Goal: Transaction & Acquisition: Book appointment/travel/reservation

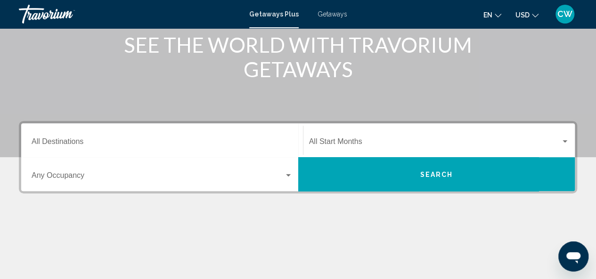
scroll to position [94, 0]
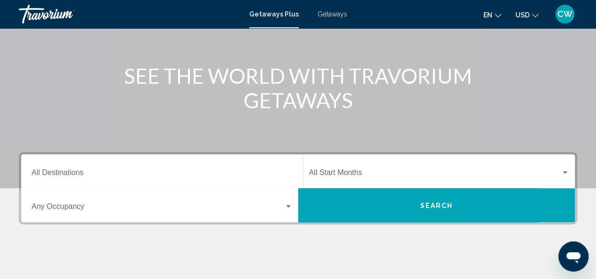
click at [209, 180] on div "Destination All Destinations" at bounding box center [162, 172] width 261 height 30
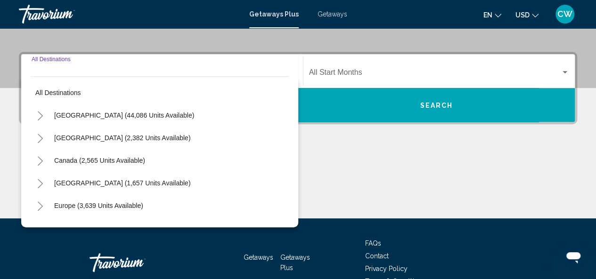
scroll to position [216, 0]
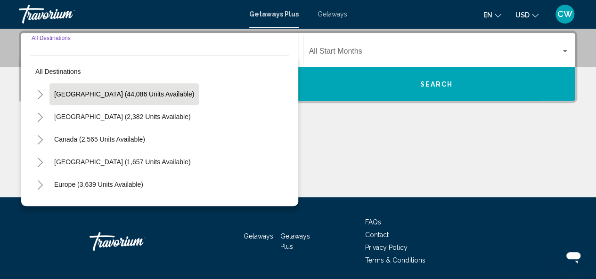
click at [127, 100] on button "[GEOGRAPHIC_DATA] (44,086 units available)" at bounding box center [123, 94] width 149 height 22
type input "**********"
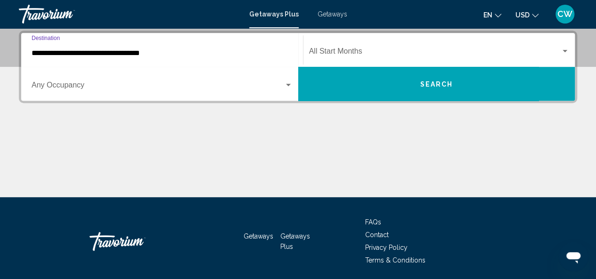
click at [439, 80] on span "Search" at bounding box center [436, 84] width 33 height 8
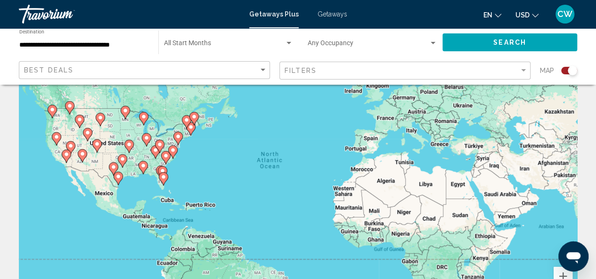
scroll to position [47, 0]
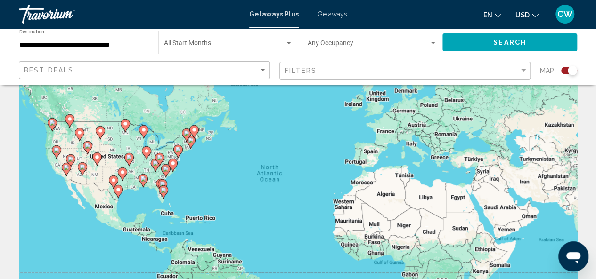
click at [159, 183] on icon "Main content" at bounding box center [162, 186] width 8 height 12
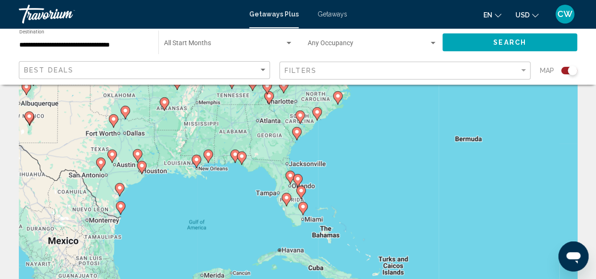
scroll to position [0, 0]
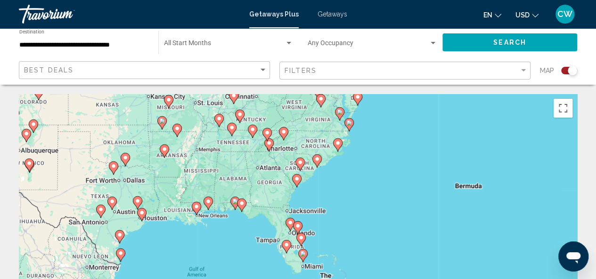
click at [282, 216] on div "To navigate, press the arrow keys. To activate drag with keyboard, press Alt + …" at bounding box center [298, 235] width 558 height 283
click at [239, 205] on image "Main content" at bounding box center [242, 204] width 6 height 6
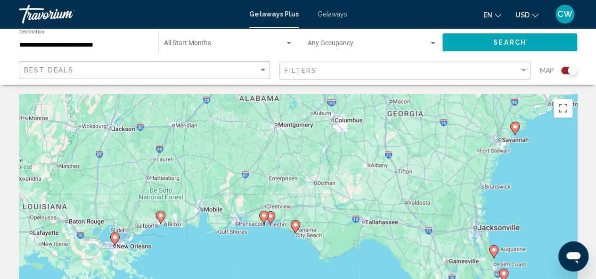
click at [295, 226] on image "Main content" at bounding box center [295, 225] width 6 height 6
type input "**********"
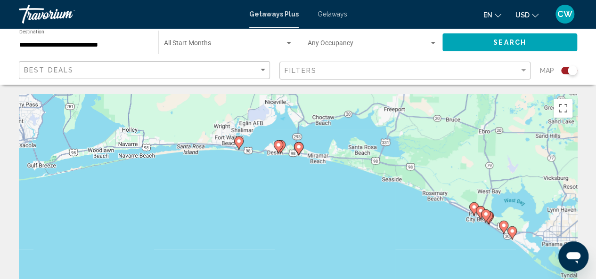
drag, startPoint x: 249, startPoint y: 166, endPoint x: 477, endPoint y: 171, distance: 228.0
click at [477, 171] on div "To navigate, press the arrow keys. To activate drag with keyboard, press Alt + …" at bounding box center [298, 235] width 558 height 283
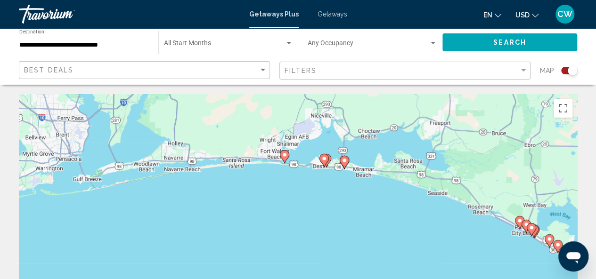
drag, startPoint x: 280, startPoint y: 184, endPoint x: 314, endPoint y: 197, distance: 36.4
click at [314, 197] on div "To navigate, press the arrow keys. To activate drag with keyboard, press Alt + …" at bounding box center [298, 235] width 558 height 283
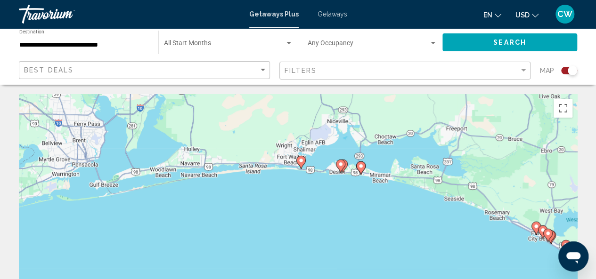
click at [346, 170] on gmp-advanced-marker "Main content" at bounding box center [342, 166] width 9 height 14
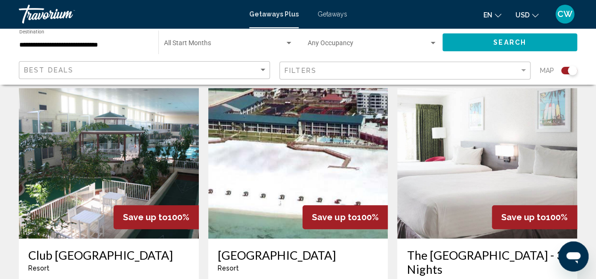
scroll to position [330, 0]
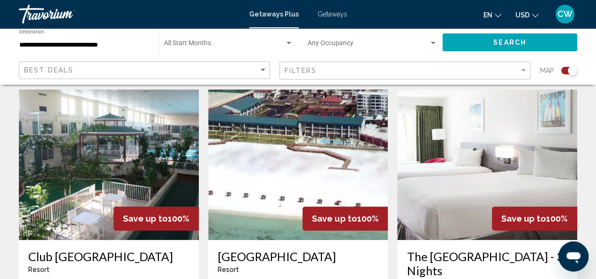
click at [310, 191] on img "Main content" at bounding box center [298, 164] width 180 height 151
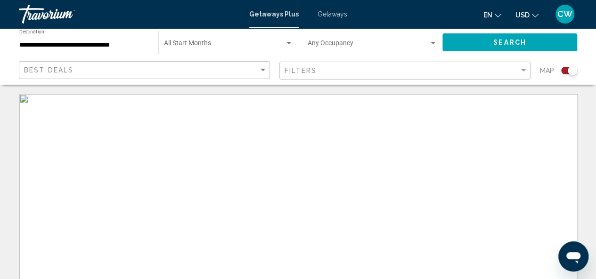
click at [527, 71] on mat-form-field "Filters" at bounding box center [404, 71] width 251 height 18
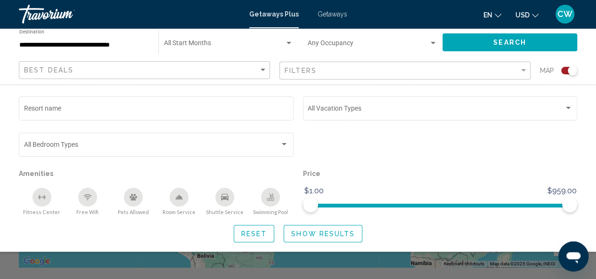
scroll to position [47, 0]
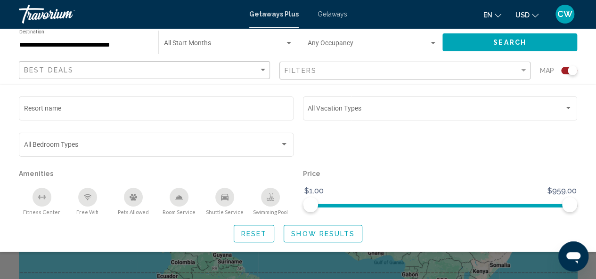
click at [253, 42] on span "Search widget" at bounding box center [224, 45] width 121 height 8
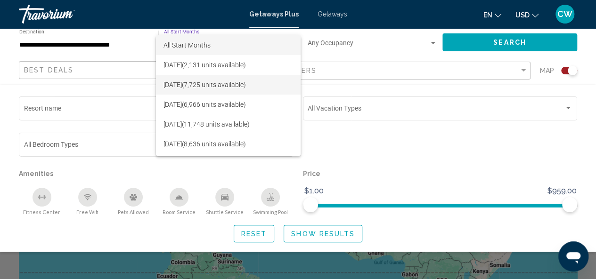
click at [228, 88] on span "[DATE] (7,725 units available)" at bounding box center [227, 85] width 129 height 20
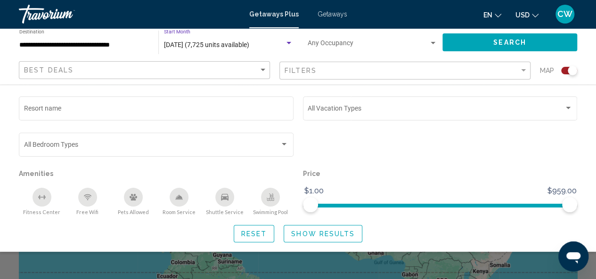
click at [511, 42] on span "Search" at bounding box center [509, 43] width 33 height 8
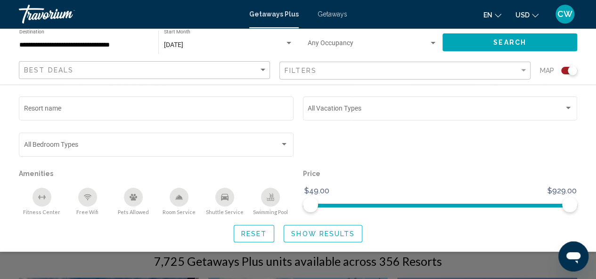
scroll to position [141, 0]
click at [325, 234] on span "Show Results" at bounding box center [323, 234] width 64 height 8
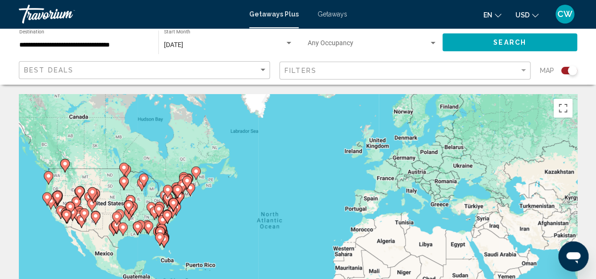
scroll to position [47, 0]
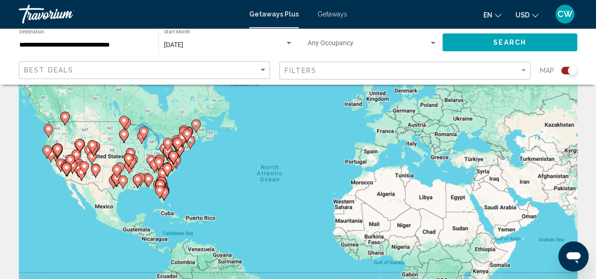
click at [155, 196] on gmp-advanced-marker "Main content" at bounding box center [159, 192] width 9 height 14
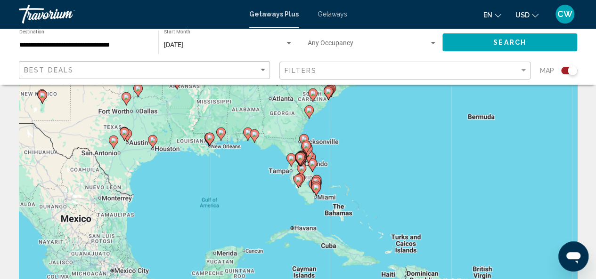
click at [231, 179] on div "To activate drag with keyboard, press Alt + Enter. Once in keyboard drag state,…" at bounding box center [298, 188] width 558 height 283
click at [283, 176] on div "To activate drag with keyboard, press Alt + Enter. Once in keyboard drag state,…" at bounding box center [298, 188] width 558 height 283
click at [241, 167] on div "To activate drag with keyboard, press Alt + Enter. Once in keyboard drag state,…" at bounding box center [298, 188] width 558 height 283
click at [254, 134] on image "Main content" at bounding box center [254, 134] width 6 height 6
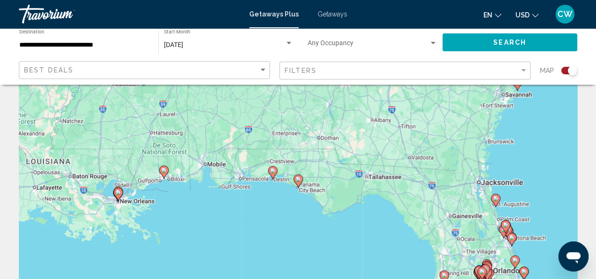
click at [273, 175] on icon "Main content" at bounding box center [272, 173] width 8 height 12
type input "**********"
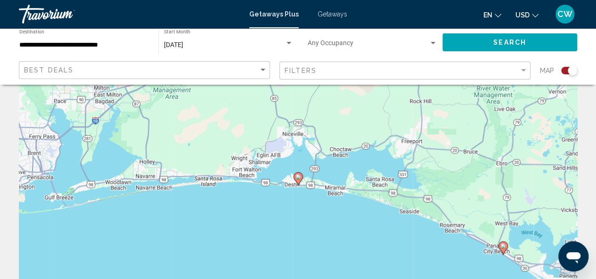
scroll to position [0, 0]
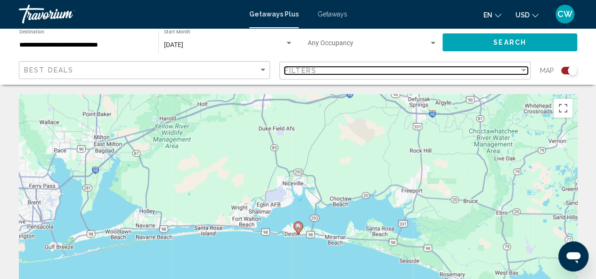
click at [523, 71] on div "Filter" at bounding box center [523, 70] width 5 height 2
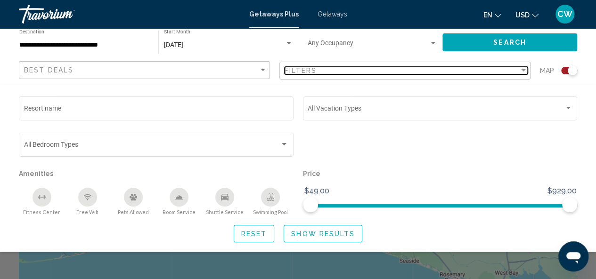
scroll to position [47, 0]
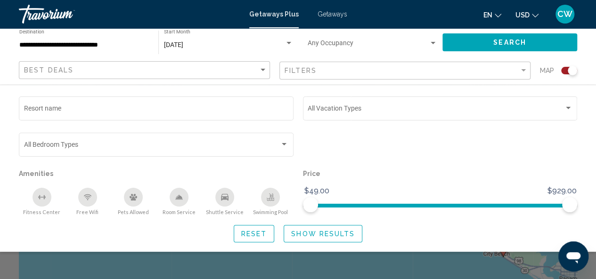
click at [258, 65] on div "Best Deals" at bounding box center [145, 70] width 243 height 17
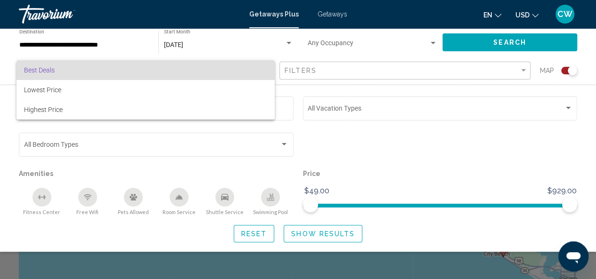
click at [293, 92] on div at bounding box center [298, 139] width 596 height 279
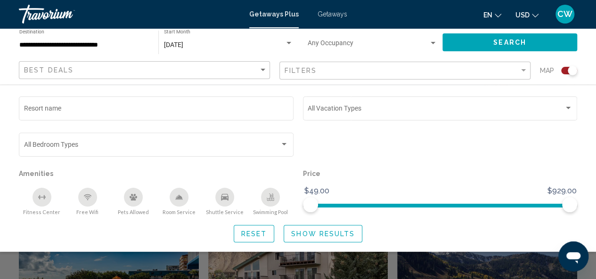
scroll to position [235, 0]
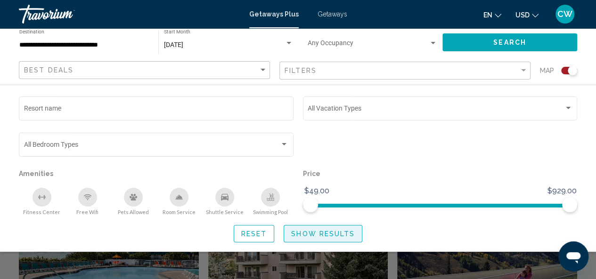
click at [321, 238] on span "Show Results" at bounding box center [323, 234] width 64 height 8
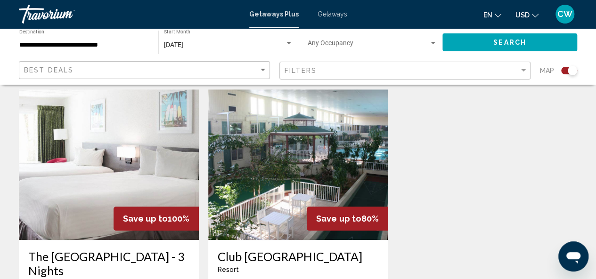
scroll to position [377, 0]
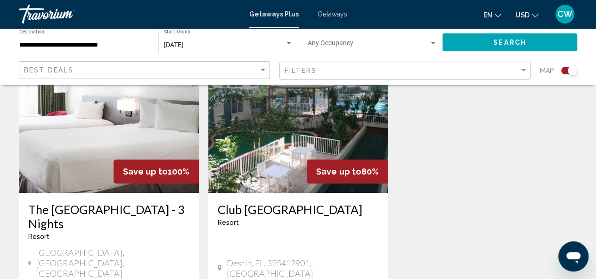
click at [294, 166] on img "Main content" at bounding box center [298, 117] width 180 height 151
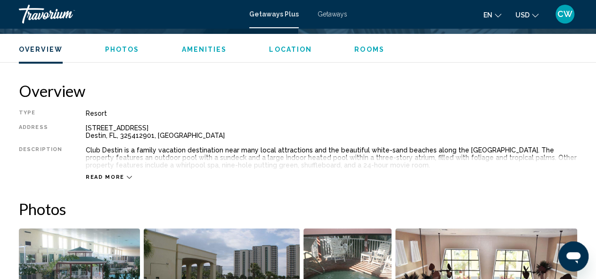
scroll to position [489, 0]
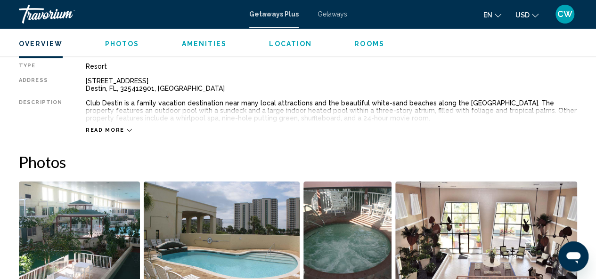
click at [124, 132] on div "Read more" at bounding box center [109, 130] width 46 height 6
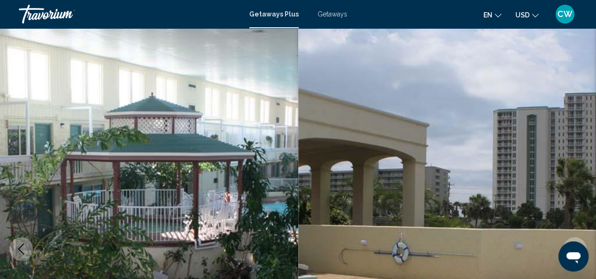
scroll to position [0, 0]
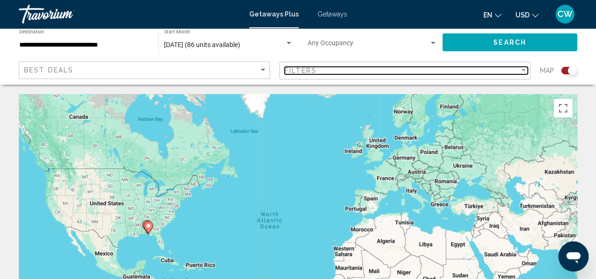
click at [517, 74] on div "Filters" at bounding box center [401, 71] width 234 height 8
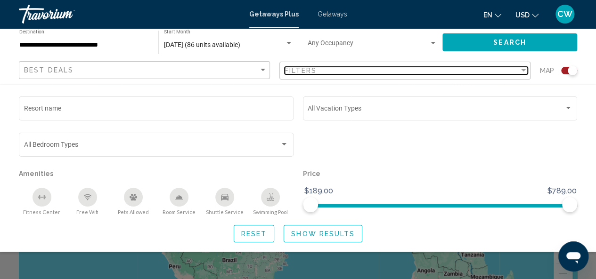
scroll to position [94, 0]
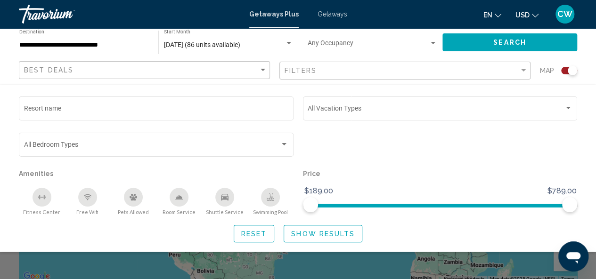
click at [202, 52] on div "[DATE] (86 units available) Start Month All Start Months" at bounding box center [228, 43] width 129 height 26
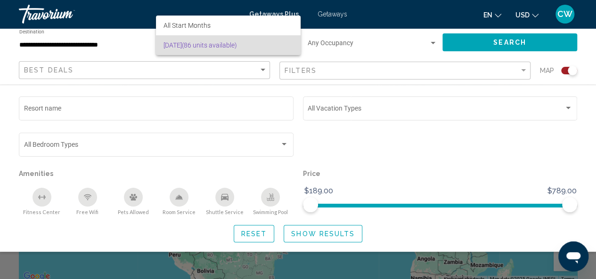
click at [179, 90] on div at bounding box center [298, 139] width 596 height 279
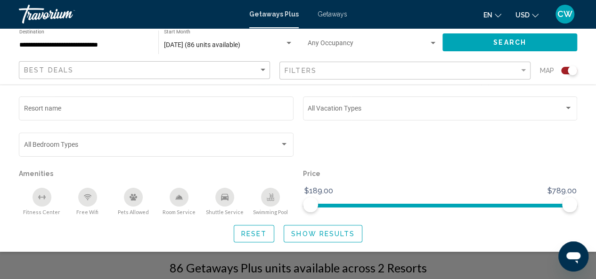
scroll to position [188, 0]
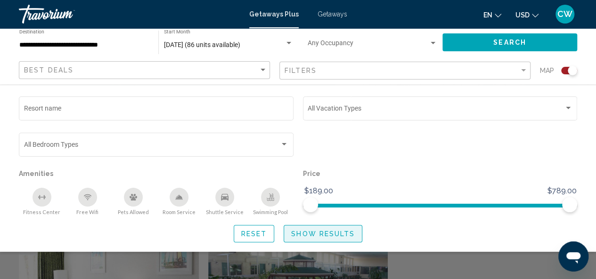
click at [327, 233] on span "Show Results" at bounding box center [323, 234] width 64 height 8
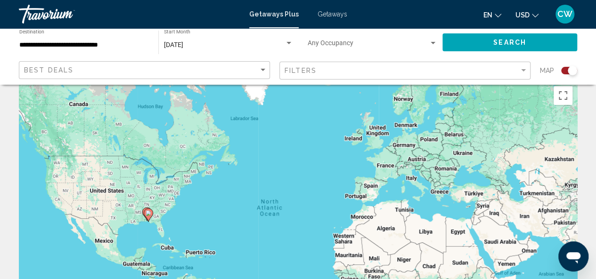
scroll to position [0, 0]
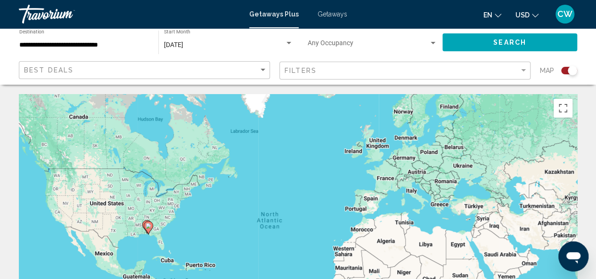
click at [100, 53] on div "**********" at bounding box center [83, 43] width 129 height 26
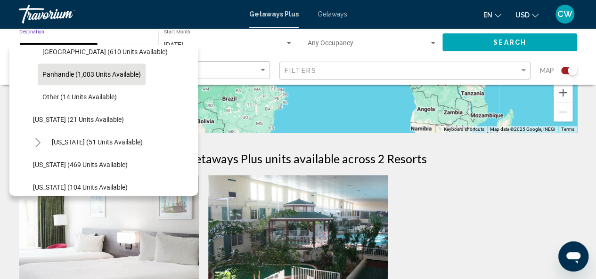
scroll to position [407, 0]
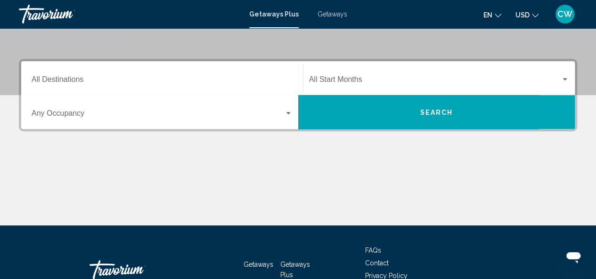
scroll to position [188, 0]
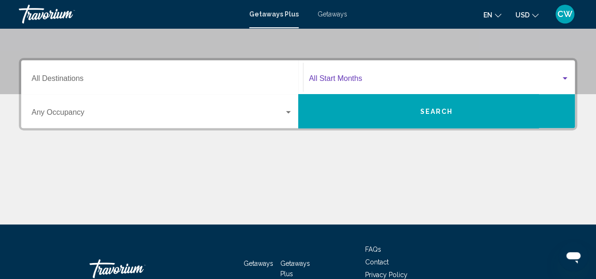
click at [565, 78] on div "Search widget" at bounding box center [564, 78] width 5 height 2
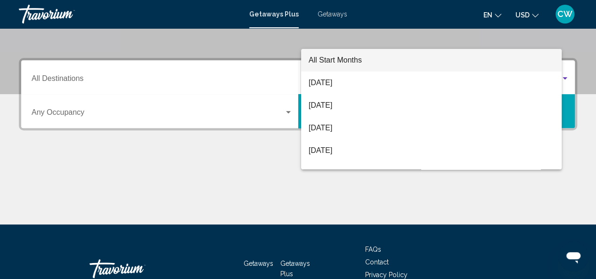
scroll to position [216, 0]
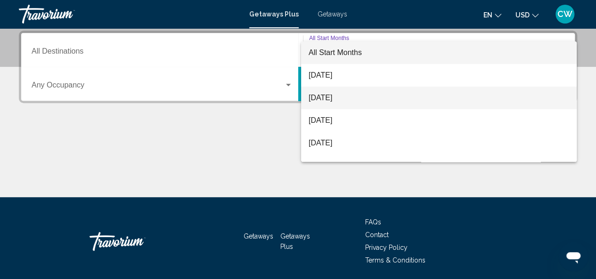
click at [352, 93] on span "[DATE]" at bounding box center [438, 98] width 260 height 23
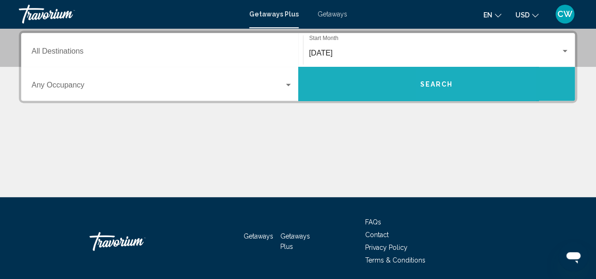
click at [442, 89] on button "Search" at bounding box center [436, 84] width 277 height 34
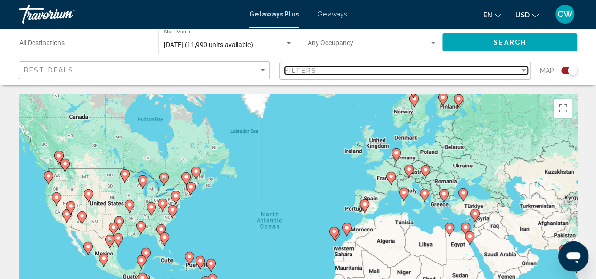
click at [522, 71] on div "Filter" at bounding box center [523, 70] width 5 height 2
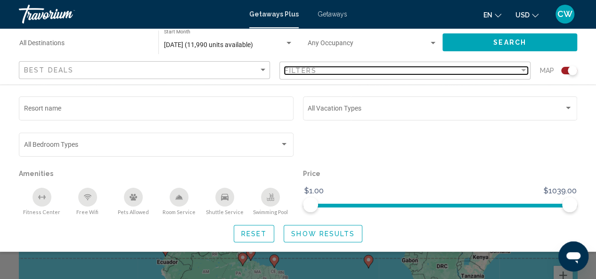
scroll to position [47, 0]
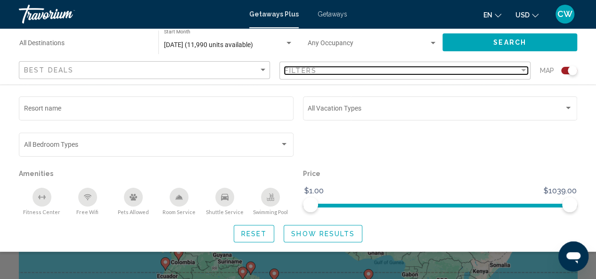
click at [521, 70] on div "Filter" at bounding box center [523, 70] width 5 height 2
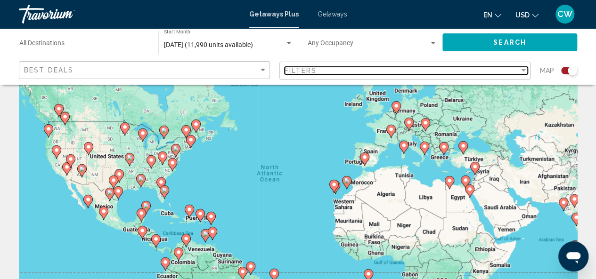
click at [521, 70] on div "Filter" at bounding box center [523, 70] width 5 height 2
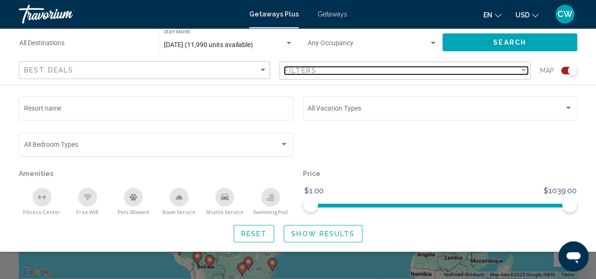
scroll to position [141, 0]
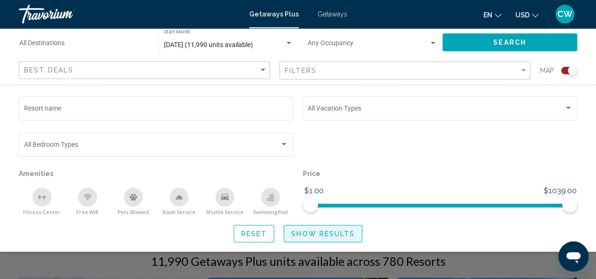
click at [323, 232] on span "Show Results" at bounding box center [323, 234] width 64 height 8
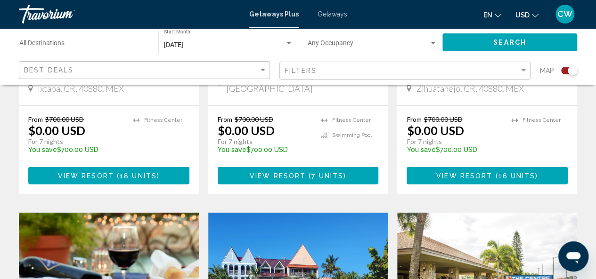
scroll to position [1177, 0]
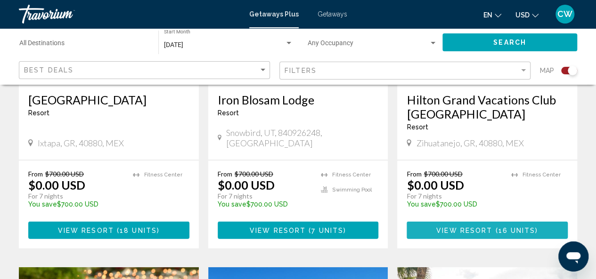
click at [510, 227] on span "16 units" at bounding box center [516, 231] width 37 height 8
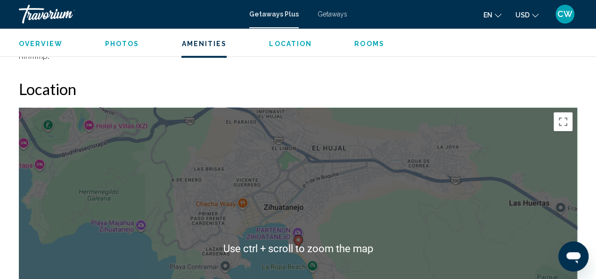
scroll to position [1336, 0]
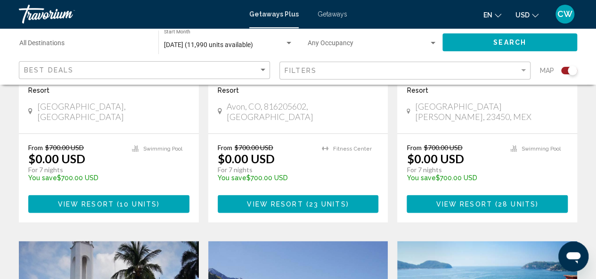
scroll to position [848, 0]
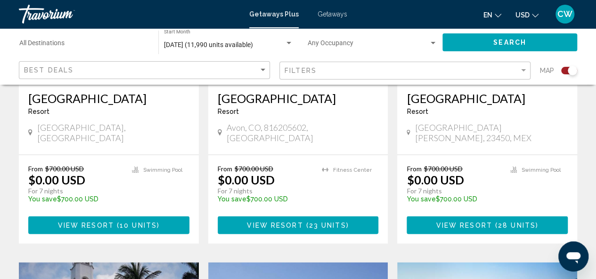
click at [139, 219] on button "View Resort ( 10 units )" at bounding box center [108, 224] width 161 height 17
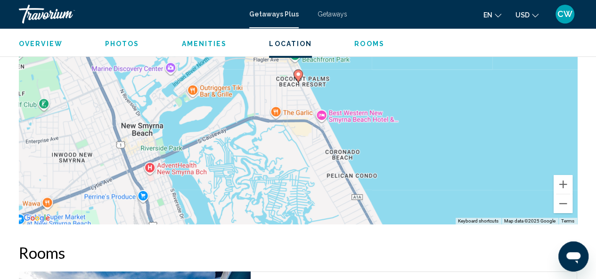
scroll to position [1430, 0]
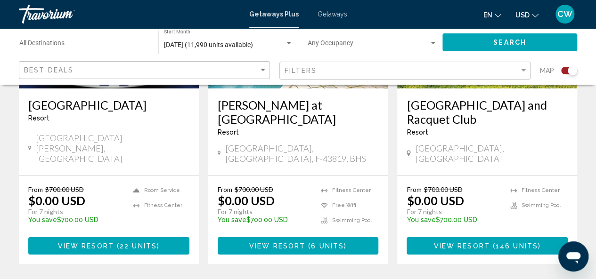
scroll to position [1601, 0]
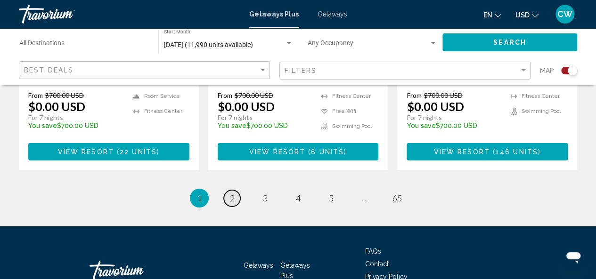
click at [235, 190] on link "page 2" at bounding box center [232, 198] width 16 height 16
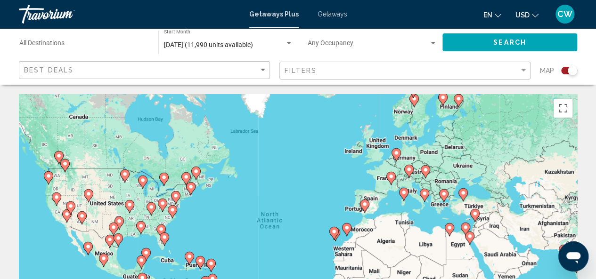
scroll to position [47, 0]
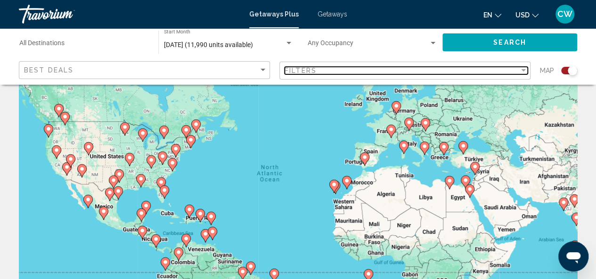
click at [522, 71] on div "Filter" at bounding box center [523, 70] width 5 height 2
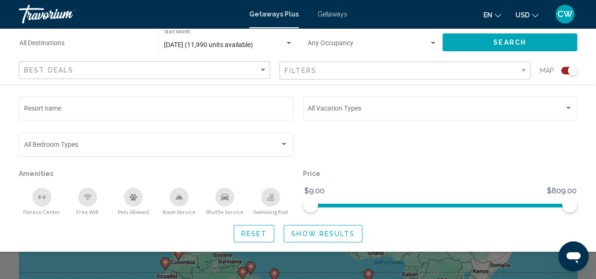
click at [214, 75] on div "Best Deals" at bounding box center [145, 70] width 243 height 17
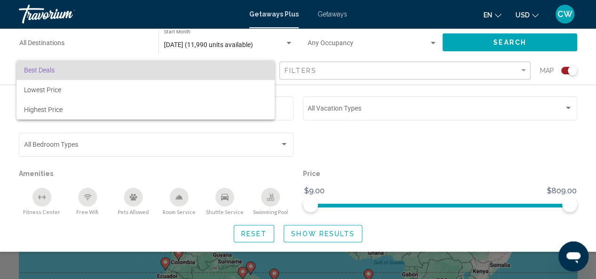
click at [372, 119] on div at bounding box center [298, 139] width 596 height 279
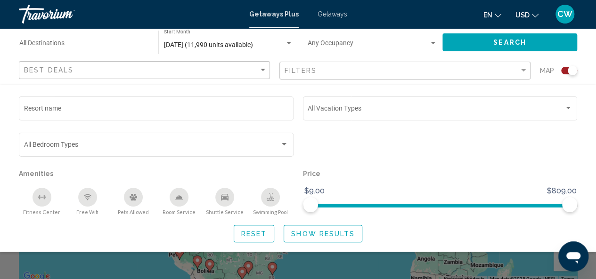
scroll to position [0, 0]
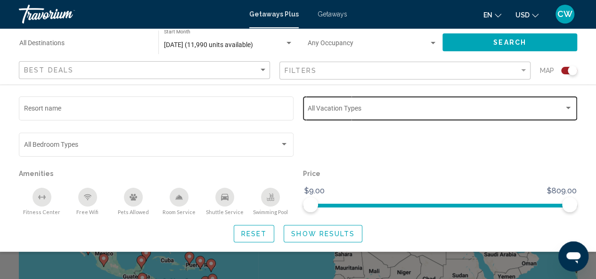
click at [458, 100] on div "Vacation Types All Vacation Types" at bounding box center [439, 108] width 265 height 26
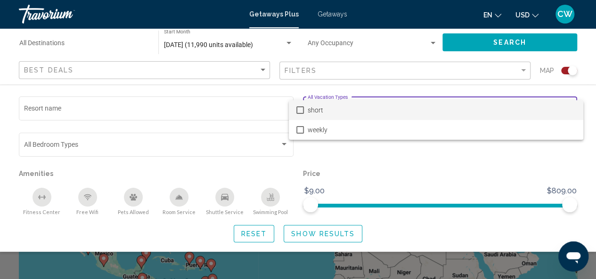
scroll to position [141, 0]
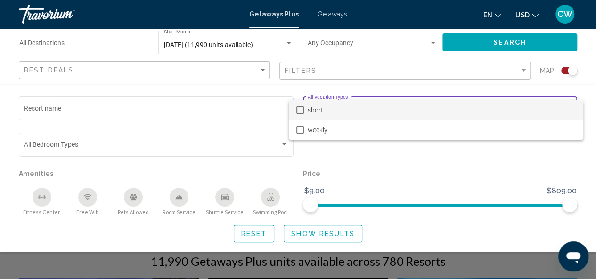
click at [333, 241] on div at bounding box center [298, 139] width 596 height 279
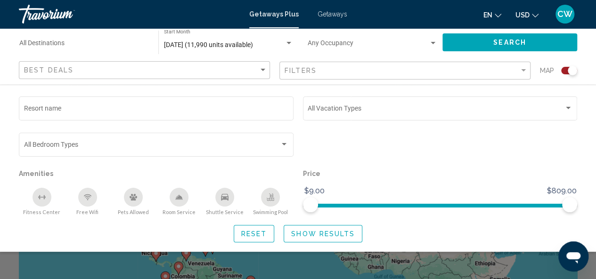
scroll to position [0, 0]
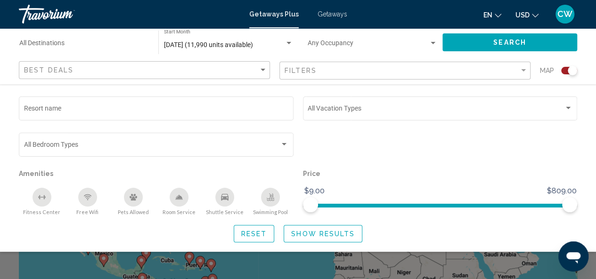
click at [339, 239] on button "Show Results" at bounding box center [322, 233] width 79 height 17
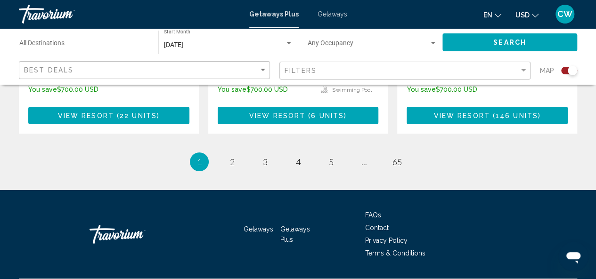
scroll to position [1641, 0]
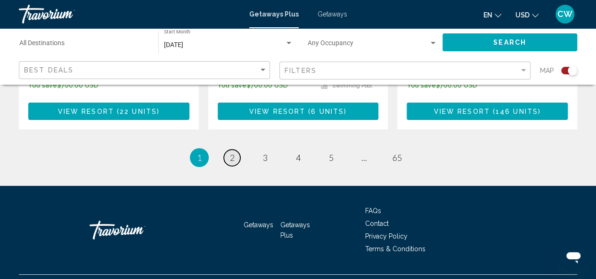
click at [234, 153] on span "2" at bounding box center [232, 158] width 5 height 10
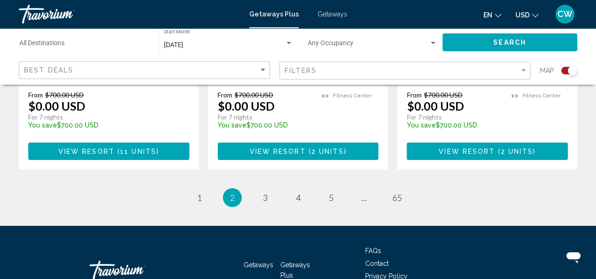
scroll to position [1584, 0]
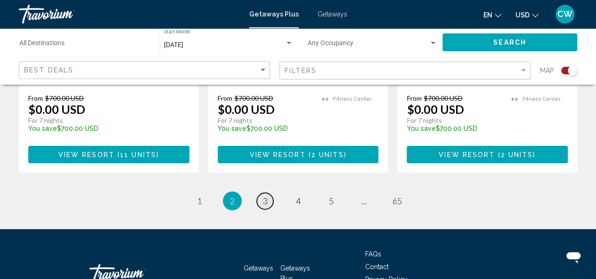
click at [267, 196] on span "3" at bounding box center [265, 201] width 5 height 10
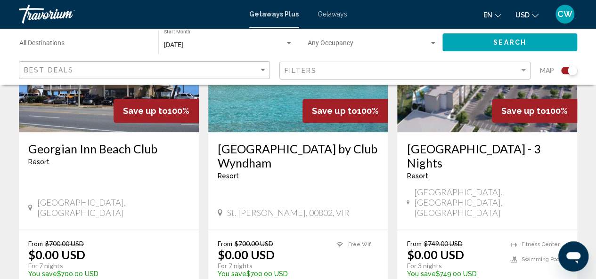
scroll to position [471, 0]
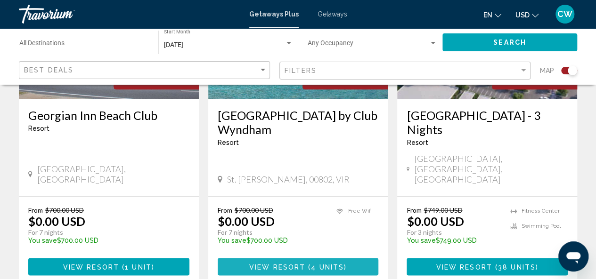
click at [303, 263] on span "View Resort" at bounding box center [277, 267] width 56 height 8
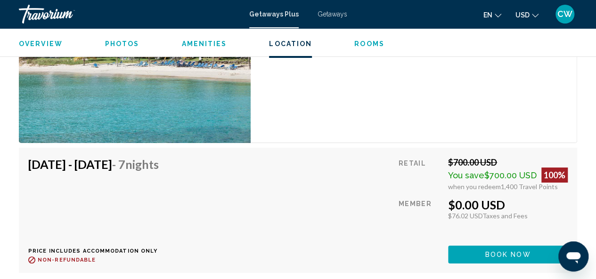
scroll to position [1572, 0]
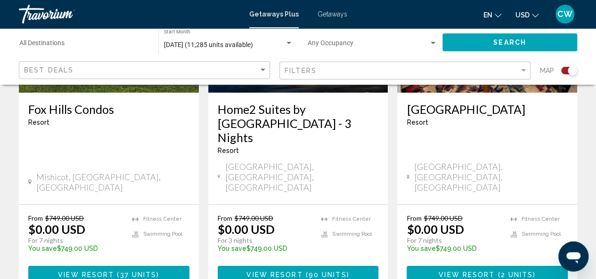
scroll to position [1601, 0]
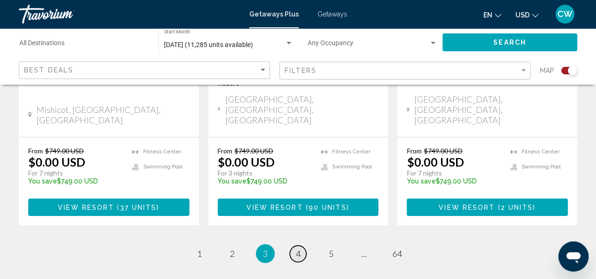
click at [295, 246] on link "page 4" at bounding box center [298, 254] width 16 height 16
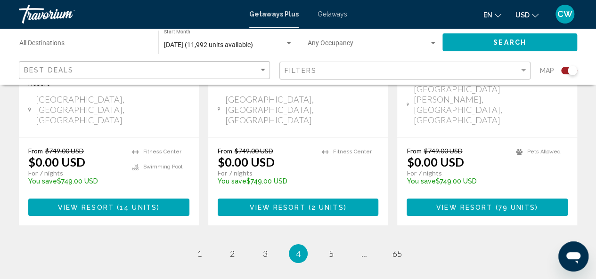
scroll to position [1617, 0]
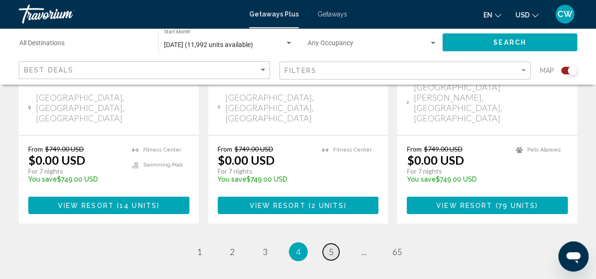
click at [327, 244] on link "page 5" at bounding box center [331, 252] width 16 height 16
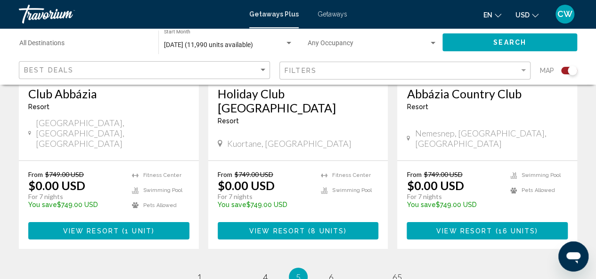
scroll to position [1554, 0]
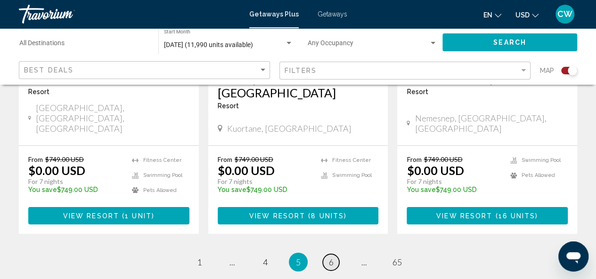
click at [327, 254] on link "page 6" at bounding box center [331, 262] width 16 height 16
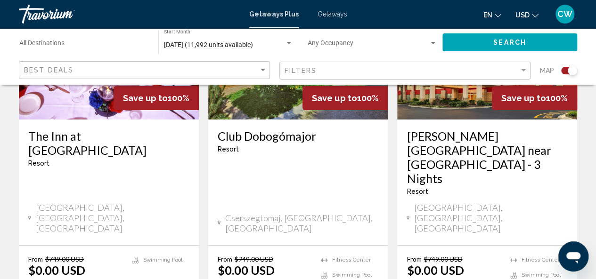
scroll to position [1601, 0]
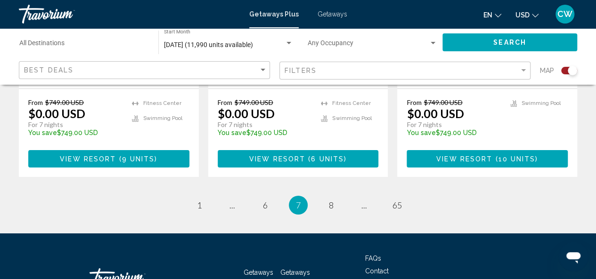
scroll to position [1601, 0]
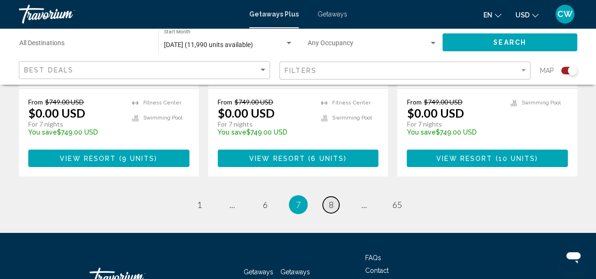
click at [331, 200] on span "8" at bounding box center [331, 205] width 5 height 10
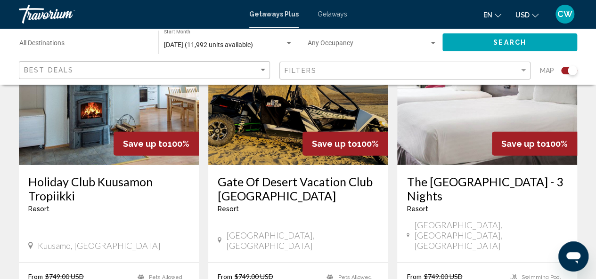
scroll to position [1083, 0]
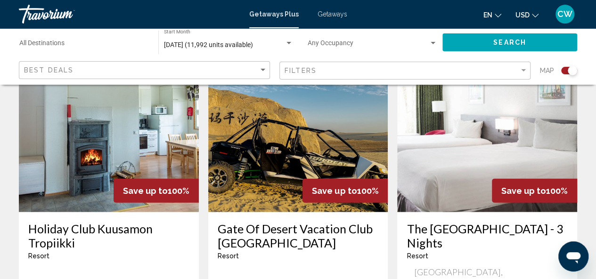
click at [448, 222] on h3 "The [GEOGRAPHIC_DATA] - 3 Nights" at bounding box center [486, 236] width 161 height 28
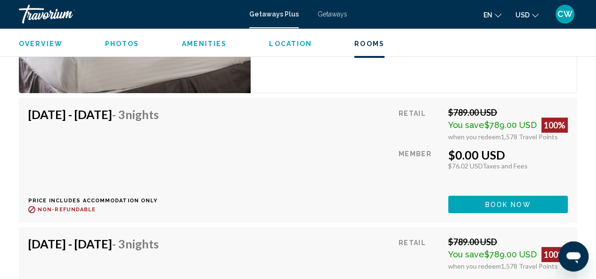
scroll to position [1619, 0]
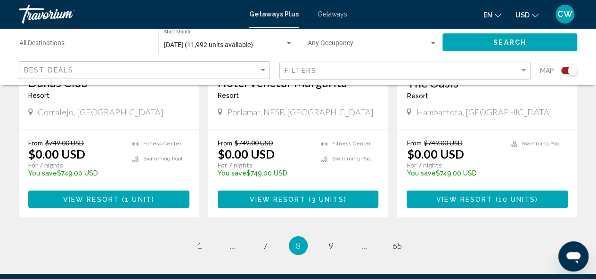
scroll to position [1570, 0]
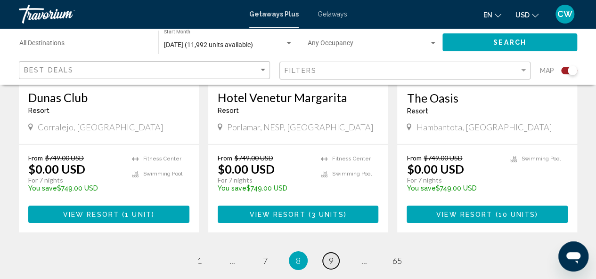
click at [329, 256] on span "9" at bounding box center [331, 261] width 5 height 10
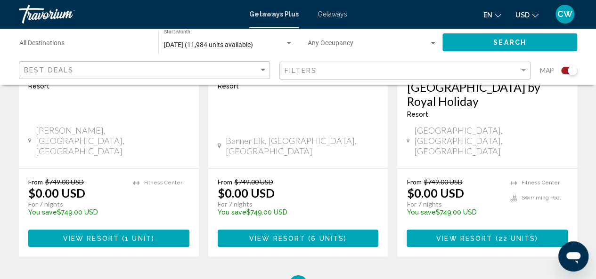
scroll to position [1617, 0]
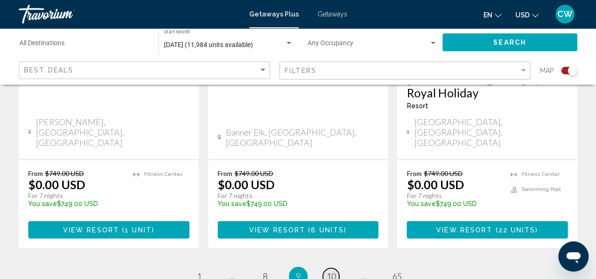
click at [332, 271] on span "10" at bounding box center [330, 276] width 9 height 10
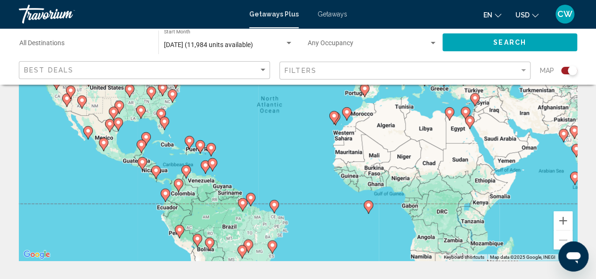
scroll to position [94, 0]
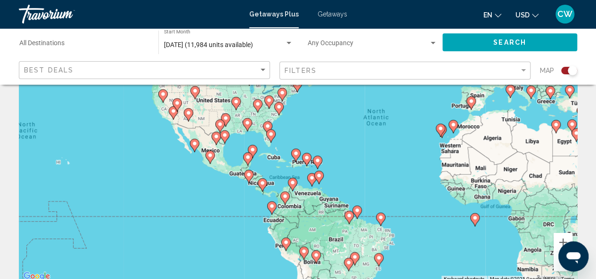
drag, startPoint x: 95, startPoint y: 196, endPoint x: 204, endPoint y: 187, distance: 109.6
click at [204, 187] on div "To activate drag with keyboard, press Alt + Enter. Once in keyboard drag state,…" at bounding box center [298, 141] width 558 height 283
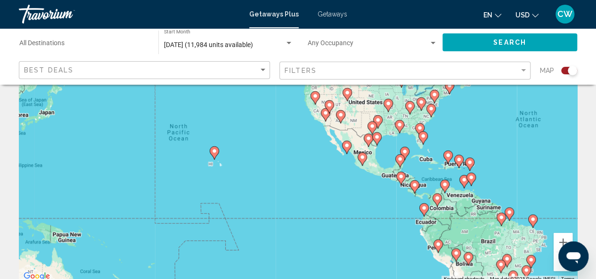
drag, startPoint x: 66, startPoint y: 187, endPoint x: 220, endPoint y: 189, distance: 154.0
click at [220, 189] on div "To activate drag with keyboard, press Alt + Enter. Once in keyboard drag state,…" at bounding box center [298, 141] width 558 height 283
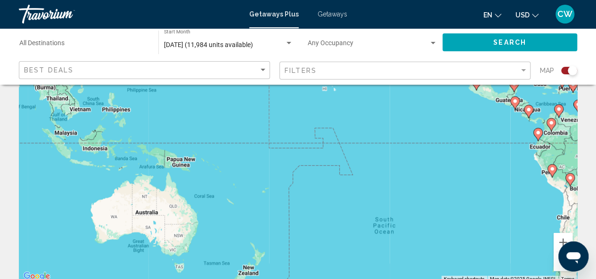
drag, startPoint x: 173, startPoint y: 189, endPoint x: 292, endPoint y: 113, distance: 141.5
click at [292, 113] on div "To activate drag with keyboard, press Alt + Enter. Once in keyboard drag state,…" at bounding box center [298, 141] width 558 height 283
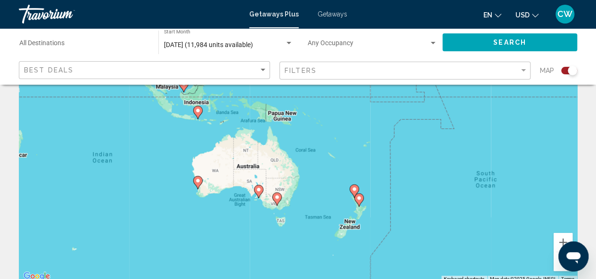
drag, startPoint x: 160, startPoint y: 175, endPoint x: 262, endPoint y: 129, distance: 112.1
click at [262, 129] on div "To activate drag with keyboard, press Alt + Enter. Once in keyboard drag state,…" at bounding box center [298, 141] width 558 height 283
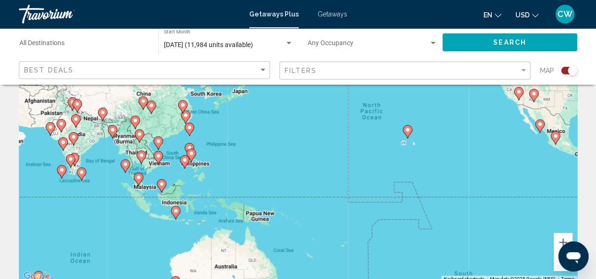
drag, startPoint x: 140, startPoint y: 154, endPoint x: 127, endPoint y: 254, distance: 100.6
click at [127, 254] on div "To activate drag with keyboard, press Alt + Enter. Once in keyboard drag state,…" at bounding box center [298, 141] width 558 height 283
drag, startPoint x: 16, startPoint y: 194, endPoint x: 30, endPoint y: 251, distance: 58.2
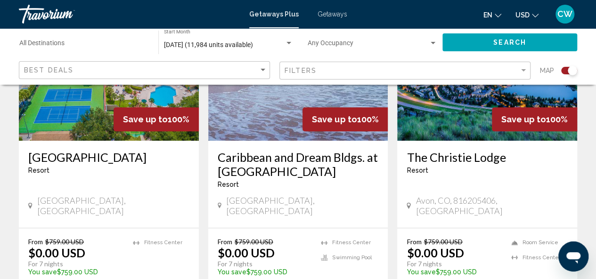
drag, startPoint x: 257, startPoint y: 179, endPoint x: 136, endPoint y: 242, distance: 136.5
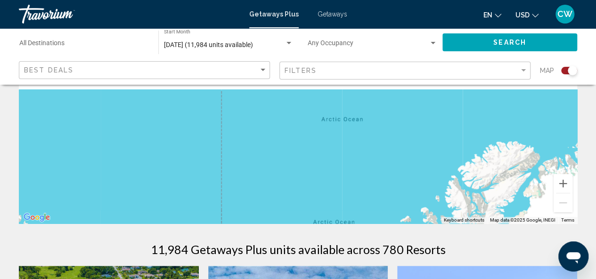
scroll to position [136, 0]
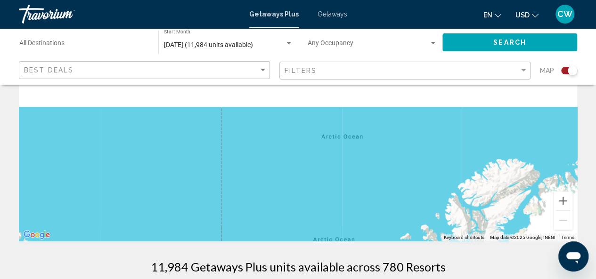
click at [299, 178] on div "Main content" at bounding box center [298, 100] width 558 height 283
click at [560, 192] on button "Zoom in" at bounding box center [562, 201] width 19 height 19
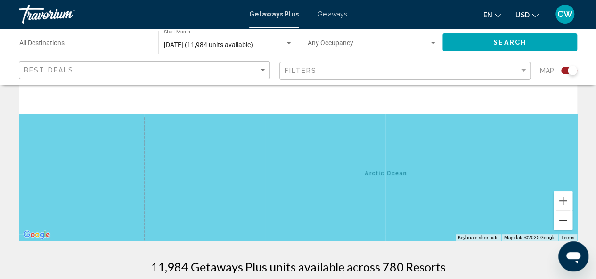
click at [558, 214] on button "Zoom out" at bounding box center [562, 220] width 19 height 19
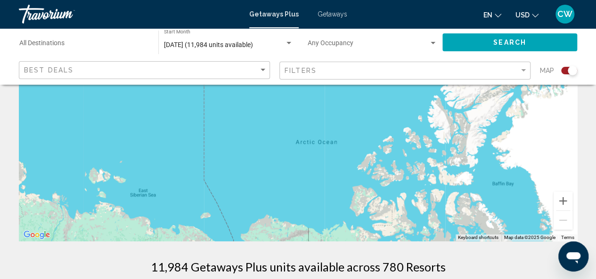
drag, startPoint x: 361, startPoint y: 192, endPoint x: 339, endPoint y: 76, distance: 117.9
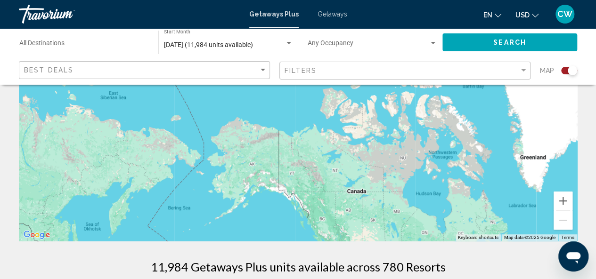
drag, startPoint x: 351, startPoint y: 163, endPoint x: 327, endPoint y: 82, distance: 84.6
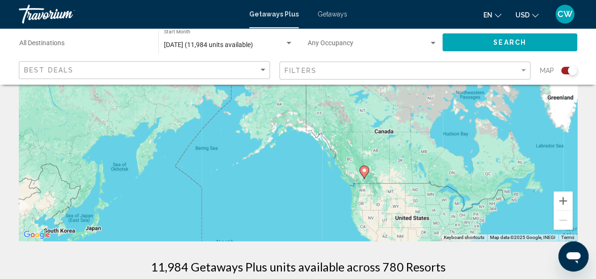
drag, startPoint x: 363, startPoint y: 166, endPoint x: 396, endPoint y: 99, distance: 74.1
click at [396, 99] on div "To activate drag with keyboard, press Alt + Enter. Once in keyboard drag state,…" at bounding box center [298, 100] width 558 height 283
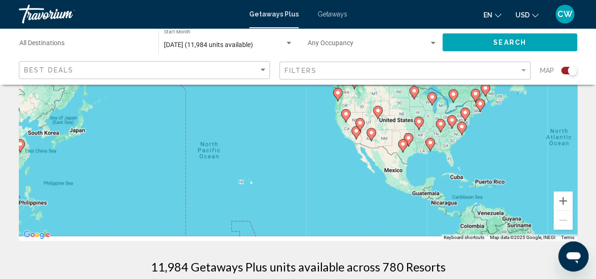
drag, startPoint x: 396, startPoint y: 198, endPoint x: 376, endPoint y: 110, distance: 90.3
click at [376, 110] on image "Main content" at bounding box center [378, 111] width 6 height 6
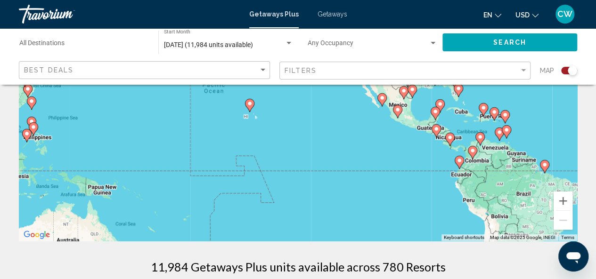
drag, startPoint x: 388, startPoint y: 201, endPoint x: 394, endPoint y: 123, distance: 77.4
click at [394, 123] on div "To activate drag with keyboard, press Alt + Enter. Once in keyboard drag state,…" at bounding box center [298, 100] width 558 height 283
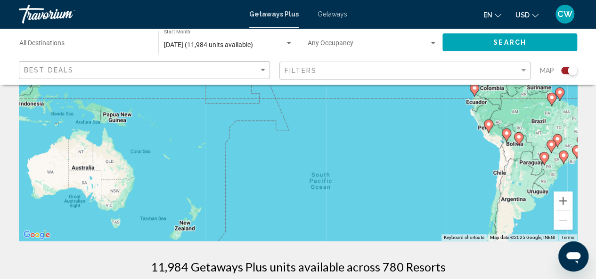
drag, startPoint x: 355, startPoint y: 205, endPoint x: 369, endPoint y: 146, distance: 60.4
click at [369, 146] on div "To activate drag with keyboard, press Alt + Enter. Once in keyboard drag state,…" at bounding box center [298, 100] width 558 height 283
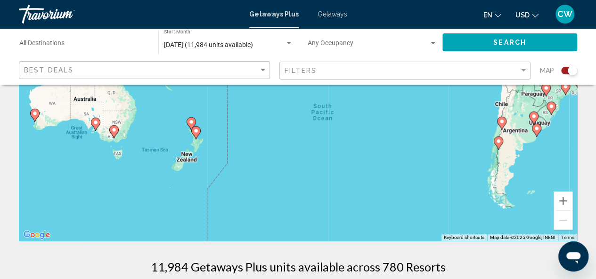
drag, startPoint x: 358, startPoint y: 198, endPoint x: 359, endPoint y: 120, distance: 78.2
click at [359, 120] on div "To activate drag with keyboard, press Alt + Enter. Once in keyboard drag state,…" at bounding box center [298, 100] width 558 height 283
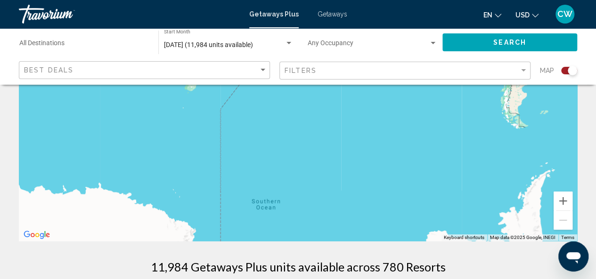
drag, startPoint x: 361, startPoint y: 194, endPoint x: 375, endPoint y: 132, distance: 63.3
click at [375, 132] on div "To activate drag with keyboard, press Alt + Enter. Once in keyboard drag state,…" at bounding box center [298, 100] width 558 height 283
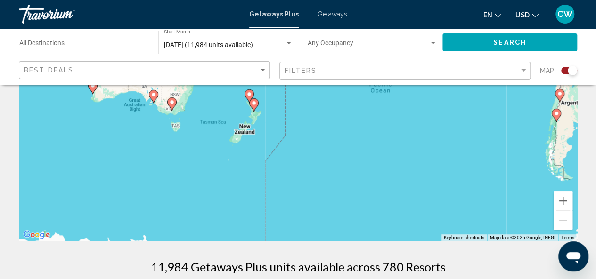
drag, startPoint x: 316, startPoint y: 186, endPoint x: 360, endPoint y: 235, distance: 65.7
click at [360, 235] on div "To activate drag with keyboard, press Alt + Enter. Once in keyboard drag state,…" at bounding box center [298, 100] width 558 height 283
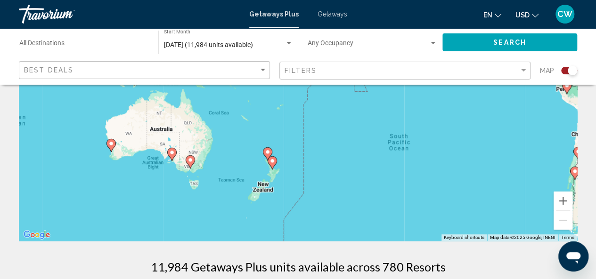
drag, startPoint x: 344, startPoint y: 188, endPoint x: 363, endPoint y: 250, distance: 64.9
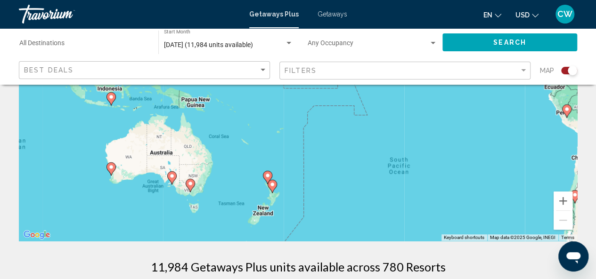
drag, startPoint x: 340, startPoint y: 173, endPoint x: 340, endPoint y: 198, distance: 25.0
click at [340, 198] on div "To activate drag with keyboard, press Alt + Enter. Once in keyboard drag state,…" at bounding box center [298, 100] width 558 height 283
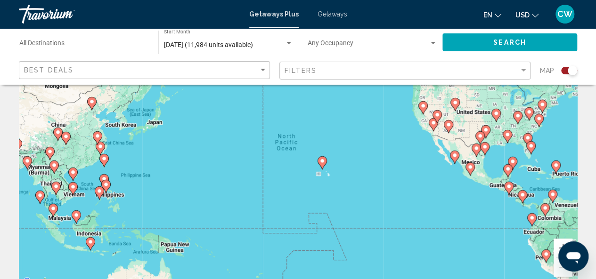
drag, startPoint x: 267, startPoint y: 155, endPoint x: 247, endPoint y: 253, distance: 99.9
click at [247, 253] on div "To activate drag with keyboard, press Alt + Enter. Once in keyboard drag state,…" at bounding box center [298, 147] width 558 height 283
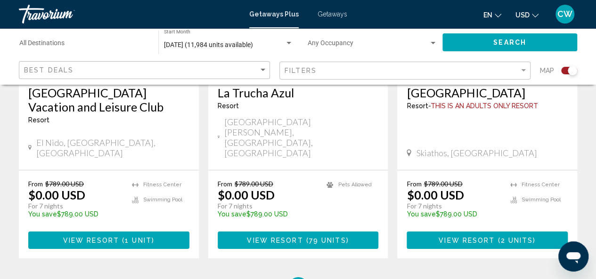
scroll to position [1601, 0]
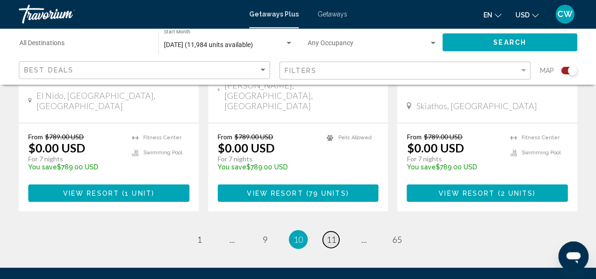
click at [334, 234] on span "11" at bounding box center [330, 239] width 9 height 10
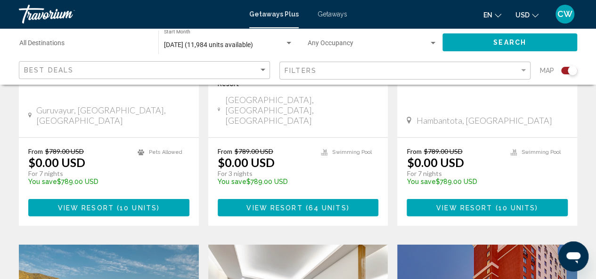
scroll to position [1083, 0]
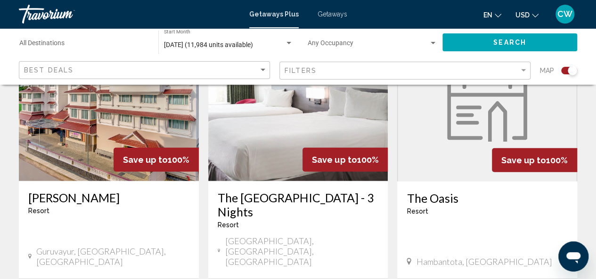
click at [315, 191] on h3 "The [GEOGRAPHIC_DATA] - 3 Nights" at bounding box center [298, 205] width 161 height 28
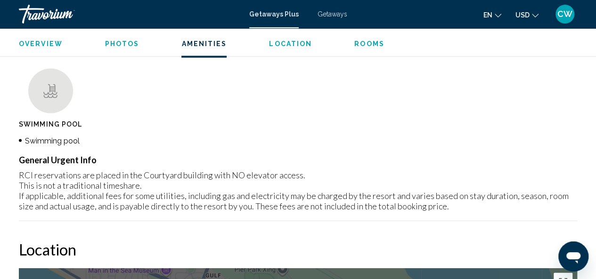
scroll to position [913, 0]
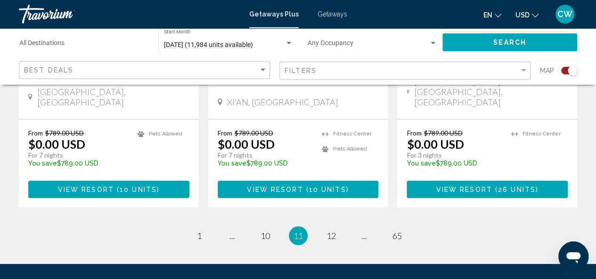
scroll to position [1631, 0]
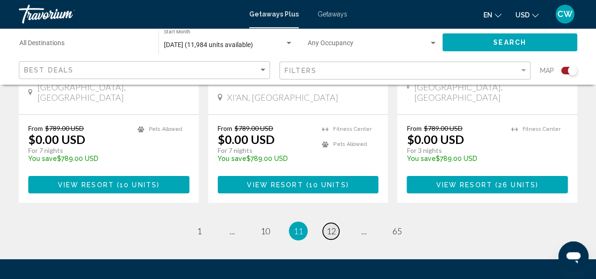
click at [336, 223] on link "page 12" at bounding box center [331, 231] width 16 height 16
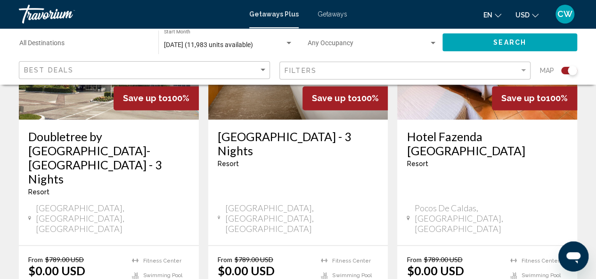
scroll to position [800, 0]
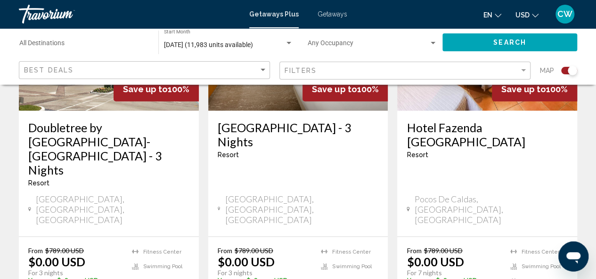
click at [108, 120] on h3 "Doubletree by Hilton Deerfield Beach-Boca Raton - 3 Nights" at bounding box center [108, 148] width 161 height 57
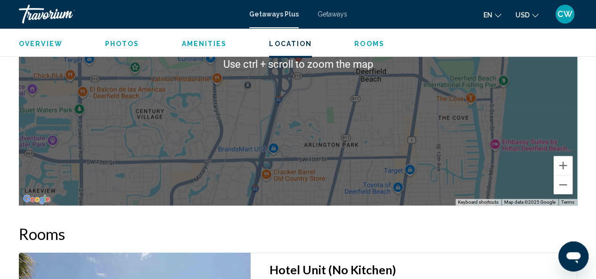
scroll to position [1383, 0]
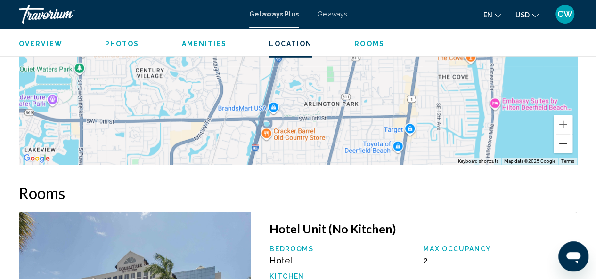
click at [557, 143] on button "Zoom out" at bounding box center [562, 144] width 19 height 19
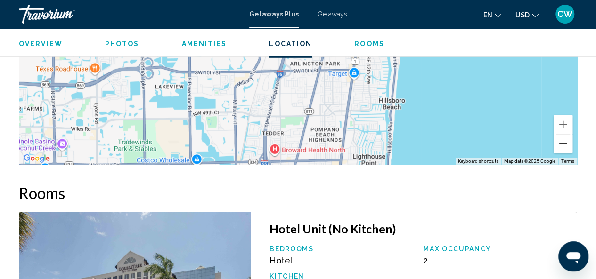
click at [557, 143] on button "Zoom out" at bounding box center [562, 144] width 19 height 19
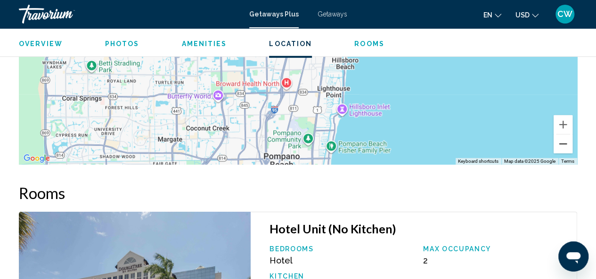
click at [557, 143] on button "Zoom out" at bounding box center [562, 144] width 19 height 19
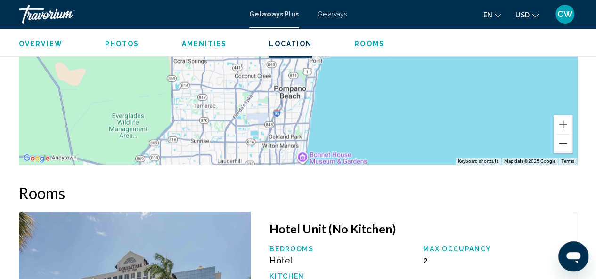
click at [557, 143] on button "Zoom out" at bounding box center [562, 144] width 19 height 19
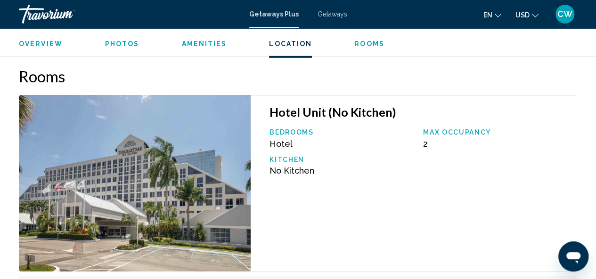
scroll to position [1349, 0]
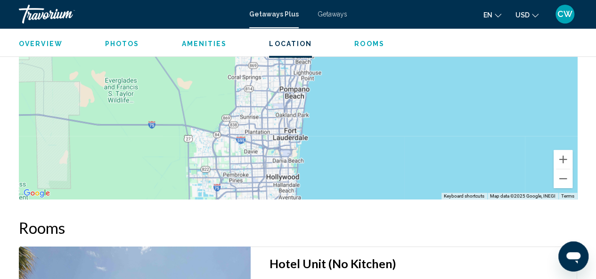
click at [293, 44] on span "Location" at bounding box center [290, 44] width 43 height 8
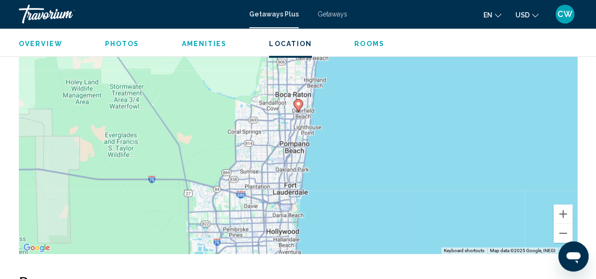
scroll to position [1275, 0]
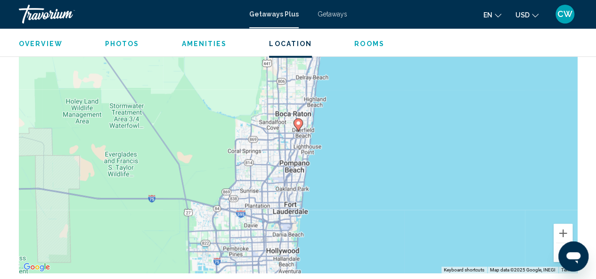
click at [300, 41] on span "Location" at bounding box center [290, 44] width 43 height 8
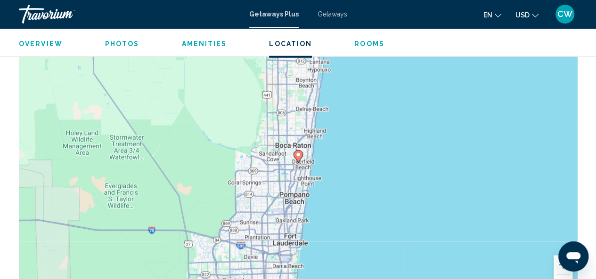
scroll to position [1180, 0]
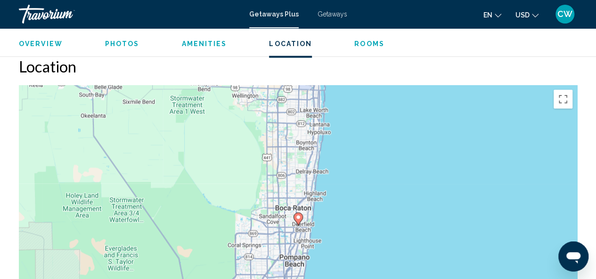
click at [110, 47] on span "Photos" at bounding box center [122, 44] width 34 height 8
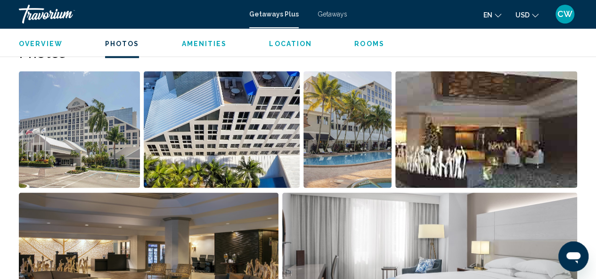
scroll to position [592, 0]
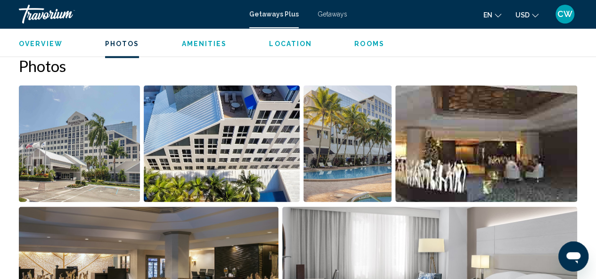
click at [209, 37] on div "Overview Photos Amenities Location Rooms Search" at bounding box center [298, 42] width 596 height 29
click at [208, 37] on div "Overview Photos Amenities Location Rooms Search" at bounding box center [298, 42] width 596 height 29
click at [204, 43] on span "Amenities" at bounding box center [203, 44] width 45 height 8
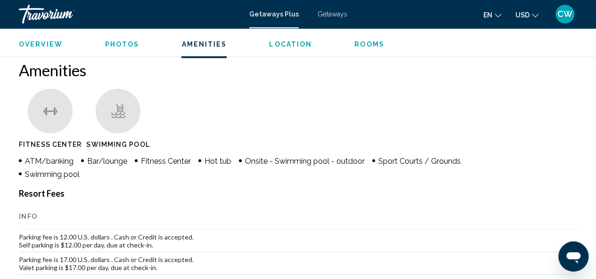
scroll to position [882, 0]
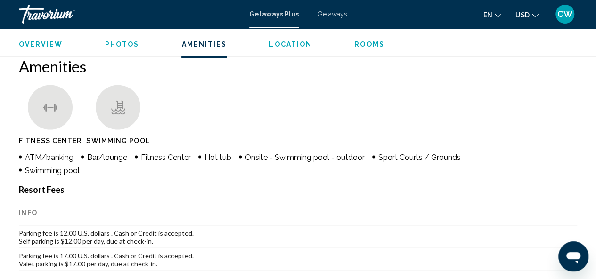
click at [361, 40] on span "Rooms" at bounding box center [369, 44] width 30 height 8
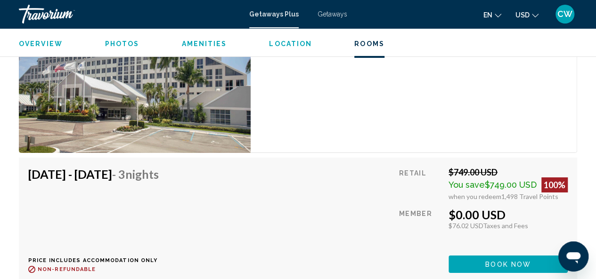
scroll to position [1604, 0]
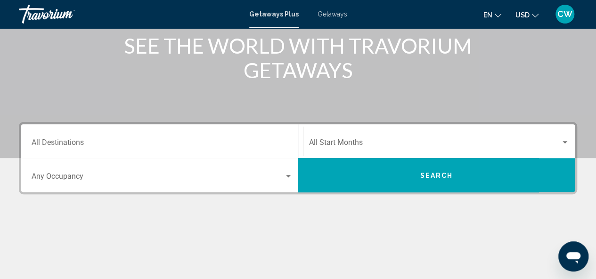
scroll to position [141, 0]
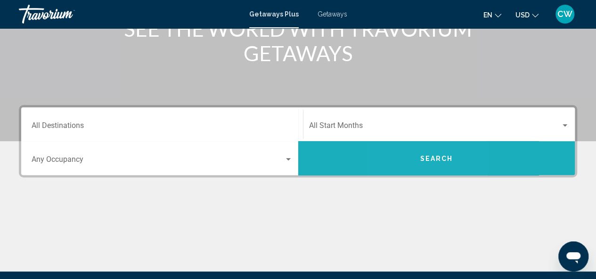
click at [412, 158] on button "Search" at bounding box center [436, 158] width 277 height 34
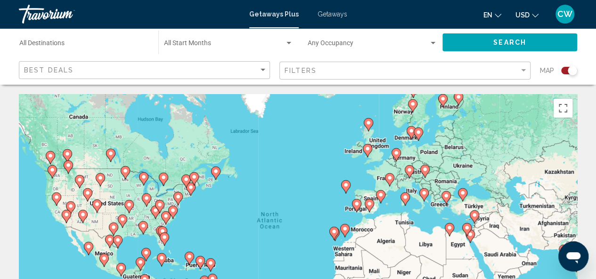
click at [273, 44] on span "Search widget" at bounding box center [224, 45] width 121 height 8
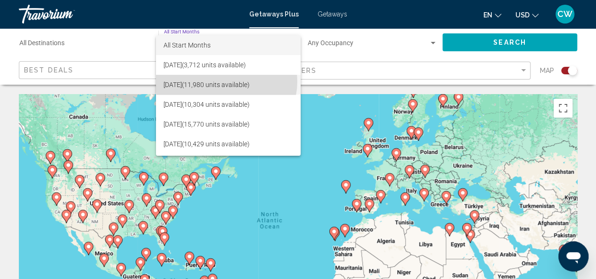
click at [226, 82] on span "September 2025 (11,980 units available)" at bounding box center [227, 85] width 129 height 20
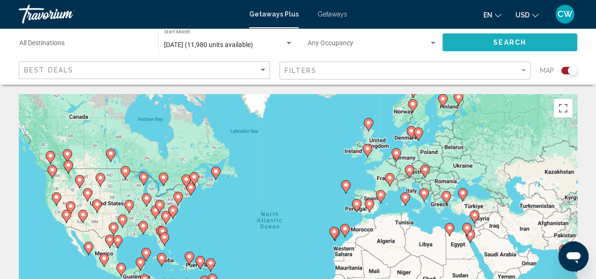
click at [499, 39] on span "Search" at bounding box center [509, 43] width 33 height 8
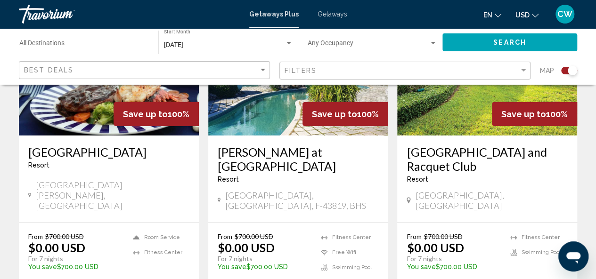
scroll to position [1641, 0]
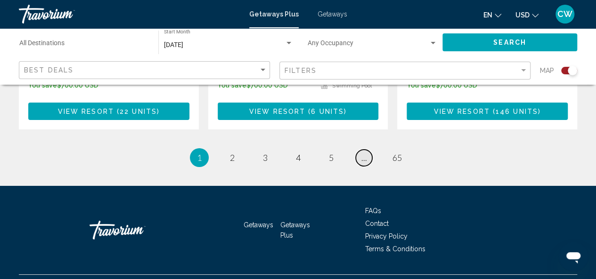
click at [365, 153] on span "..." at bounding box center [364, 158] width 6 height 10
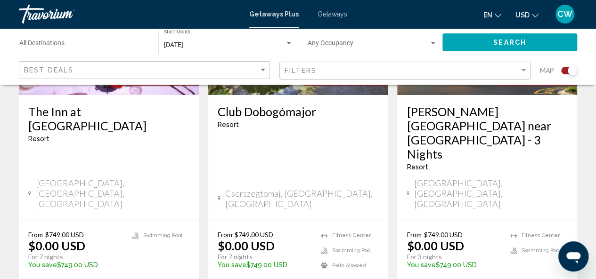
scroll to position [1601, 0]
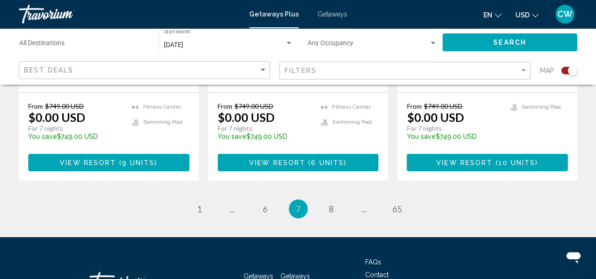
scroll to position [1601, 0]
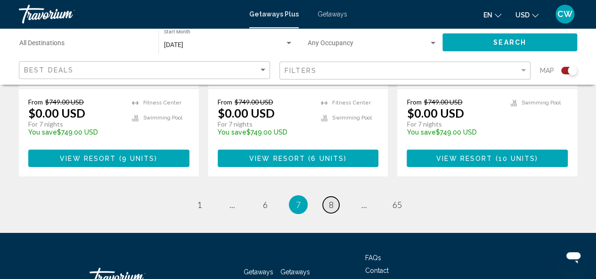
click at [332, 200] on span "8" at bounding box center [331, 205] width 5 height 10
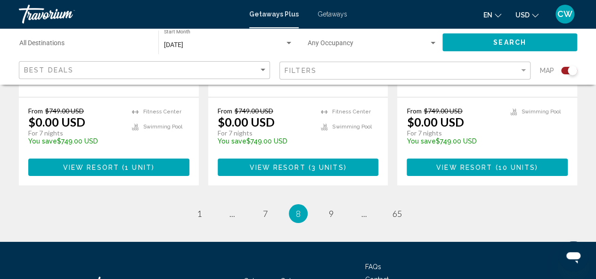
scroll to position [1617, 0]
click at [332, 209] on span "9" at bounding box center [331, 214] width 5 height 10
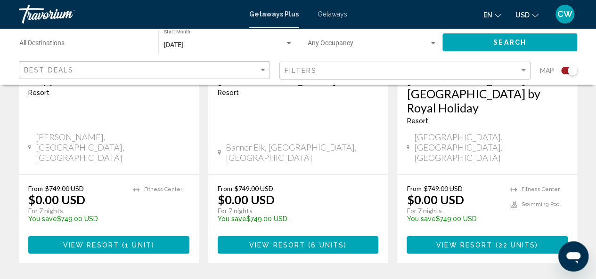
scroll to position [1617, 0]
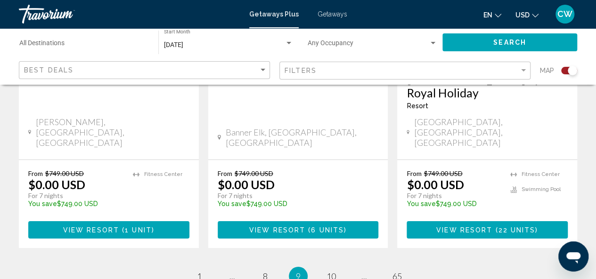
click at [339, 267] on li "page 10" at bounding box center [331, 276] width 19 height 19
click at [330, 271] on span "10" at bounding box center [330, 276] width 9 height 10
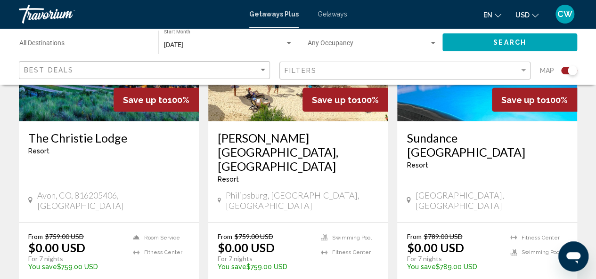
scroll to position [800, 0]
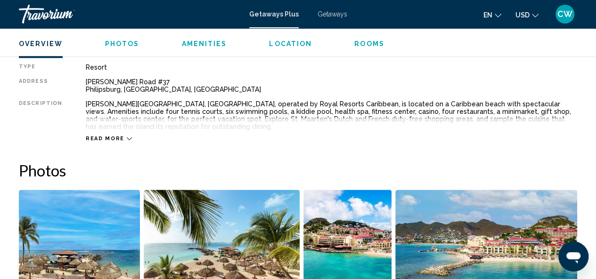
scroll to position [489, 0]
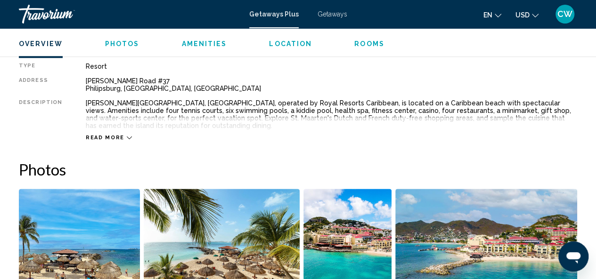
click at [121, 129] on div "Read more" at bounding box center [331, 128] width 491 height 26
click at [121, 138] on div "Read more" at bounding box center [109, 138] width 46 height 6
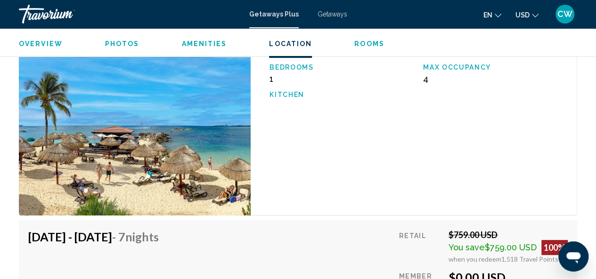
scroll to position [1669, 0]
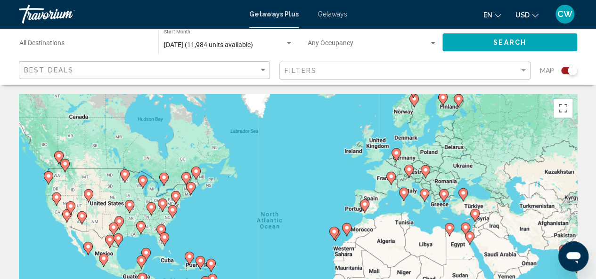
click at [66, 224] on div "To activate drag with keyboard, press Alt + Enter. Once in keyboard drag state,…" at bounding box center [298, 235] width 558 height 283
click at [66, 222] on icon "Main content" at bounding box center [66, 216] width 8 height 12
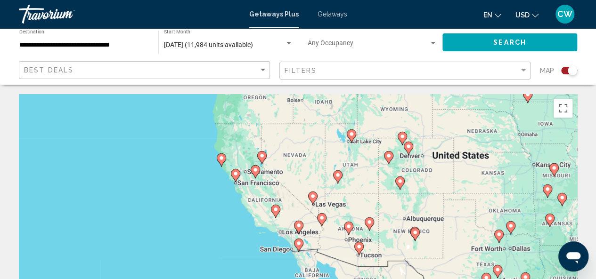
click at [299, 247] on icon "Main content" at bounding box center [298, 245] width 8 height 12
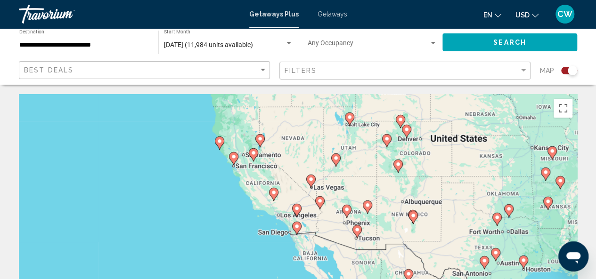
click at [299, 227] on image "Main content" at bounding box center [297, 227] width 6 height 6
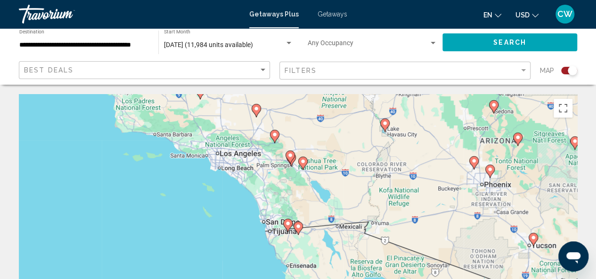
click at [285, 226] on icon "Main content" at bounding box center [287, 225] width 8 height 12
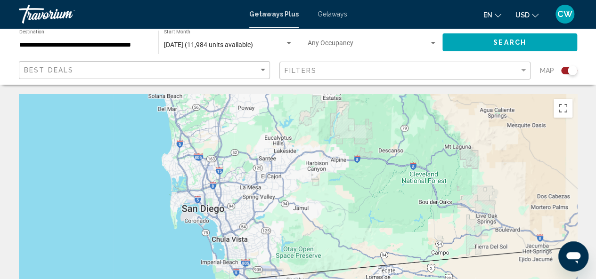
drag, startPoint x: 244, startPoint y: 172, endPoint x: 344, endPoint y: 233, distance: 117.1
click at [344, 233] on div "To activate drag with keyboard, press Alt + Enter. Once in keyboard drag state,…" at bounding box center [298, 235] width 558 height 283
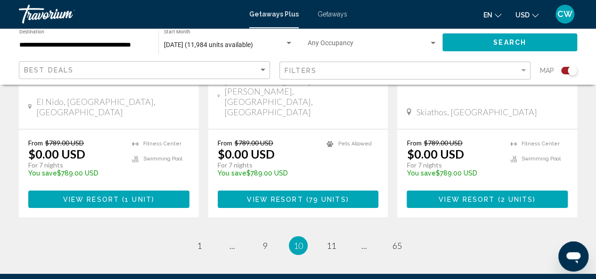
scroll to position [1601, 0]
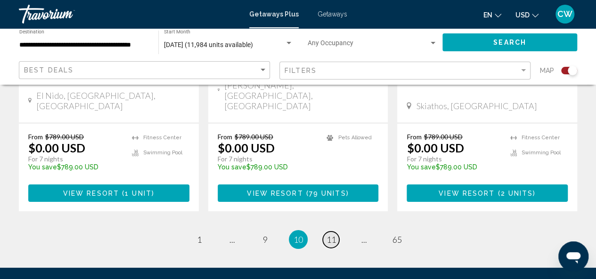
click at [327, 234] on span "11" at bounding box center [330, 239] width 9 height 10
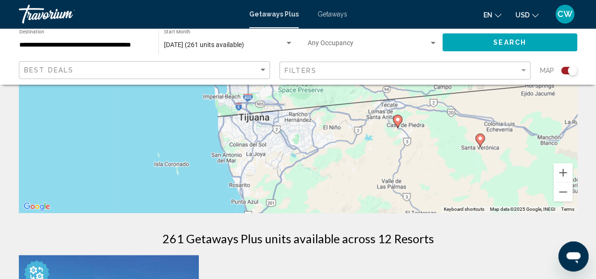
scroll to position [141, 0]
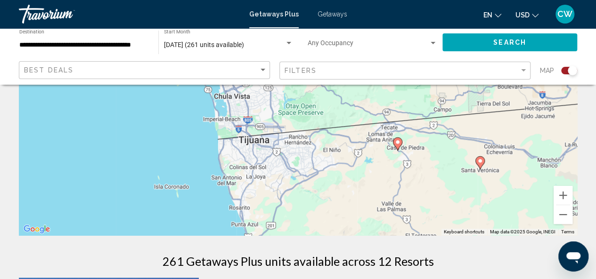
click at [154, 40] on div "September 2025 (261 units available) Start Month All Start Months" at bounding box center [225, 42] width 144 height 28
click at [147, 42] on input "**********" at bounding box center [83, 45] width 129 height 8
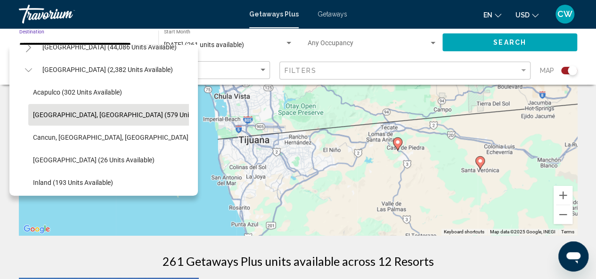
scroll to position [0, 0]
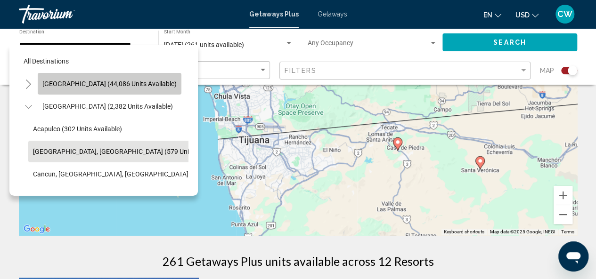
click at [117, 79] on button "[GEOGRAPHIC_DATA] (44,086 units available)" at bounding box center [110, 84] width 144 height 22
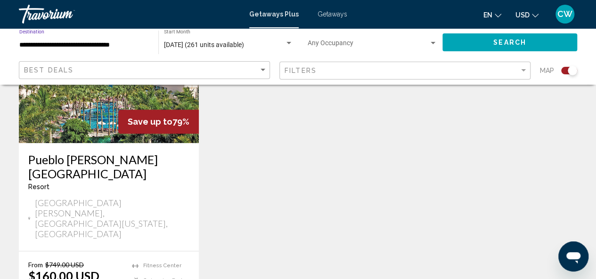
scroll to position [424, 0]
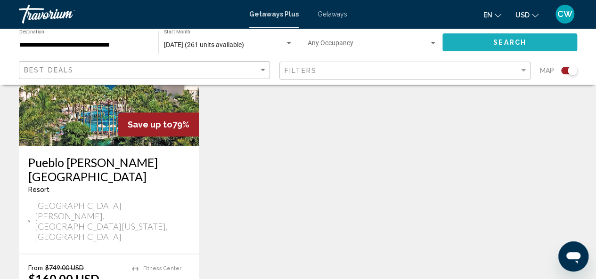
click at [509, 43] on span "Search" at bounding box center [509, 43] width 33 height 8
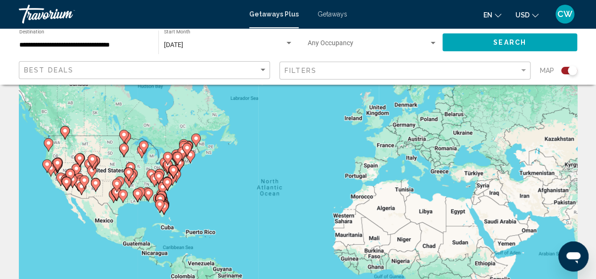
scroll to position [47, 0]
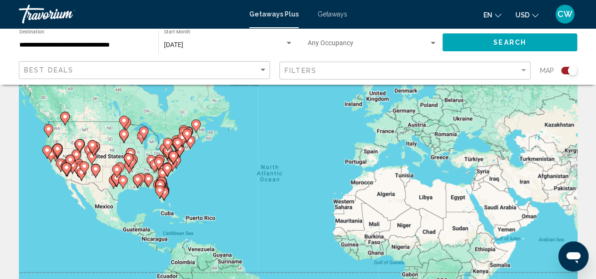
click at [154, 197] on div "To activate drag with keyboard, press Alt + Enter. Once in keyboard drag state,…" at bounding box center [298, 188] width 558 height 283
click at [169, 194] on gmp-advanced-marker "Main content" at bounding box center [164, 192] width 9 height 14
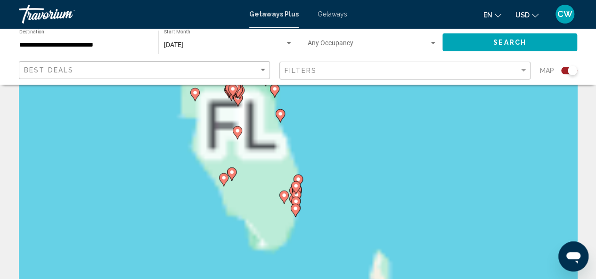
click at [166, 194] on div "To activate drag with keyboard, press Alt + Enter. Once in keyboard drag state,…" at bounding box center [298, 188] width 558 height 283
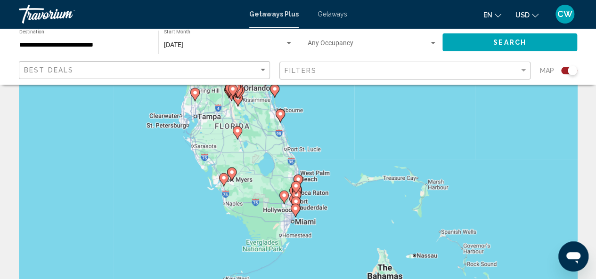
click at [276, 236] on div "To activate drag with keyboard, press Alt + Enter. Once in keyboard drag state,…" at bounding box center [298, 188] width 558 height 283
click at [294, 210] on image "Main content" at bounding box center [295, 209] width 6 height 6
type input "**********"
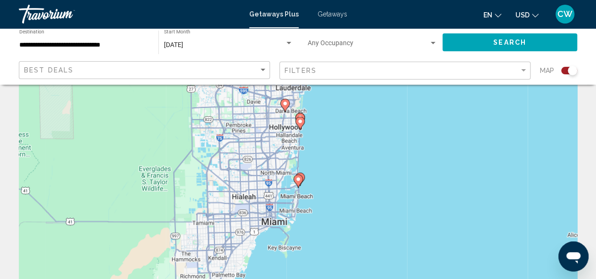
click at [298, 178] on image "Main content" at bounding box center [298, 180] width 6 height 6
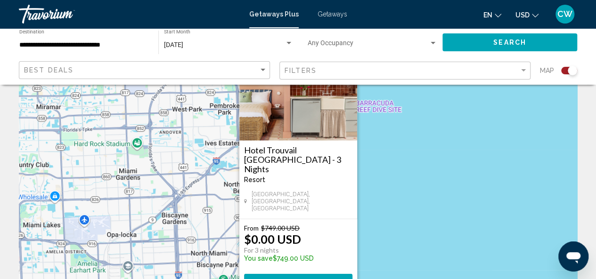
click at [283, 137] on img "Main content" at bounding box center [298, 94] width 118 height 94
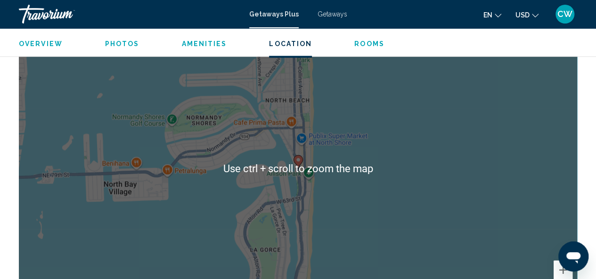
scroll to position [1242, 0]
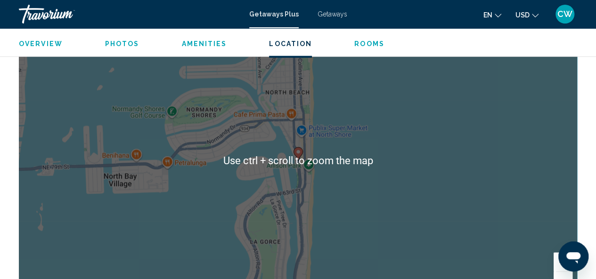
click at [433, 225] on div "To activate drag with keyboard, press Alt + Enter. Once in keyboard drag state,…" at bounding box center [298, 161] width 558 height 283
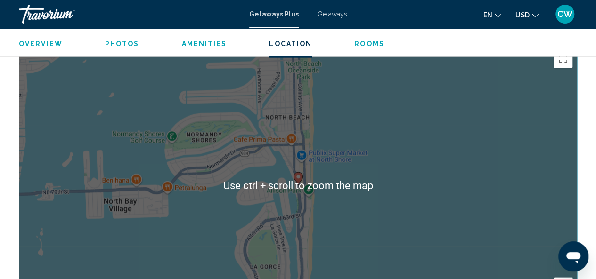
scroll to position [1195, 0]
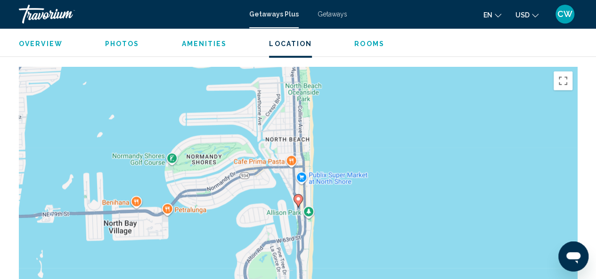
click at [297, 197] on image "Main content" at bounding box center [298, 199] width 6 height 6
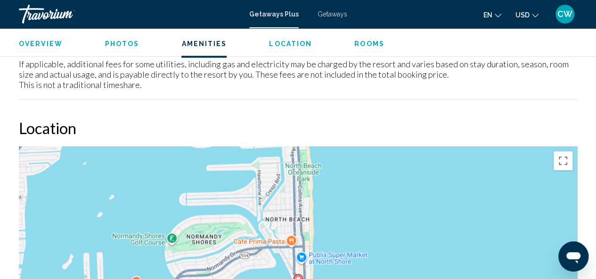
scroll to position [1101, 0]
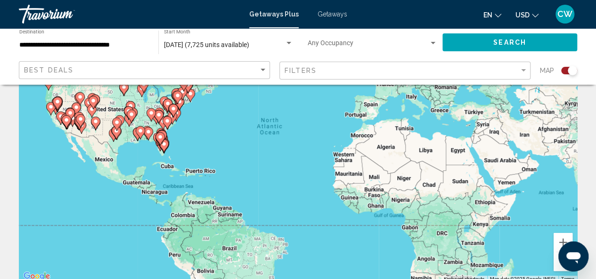
scroll to position [47, 0]
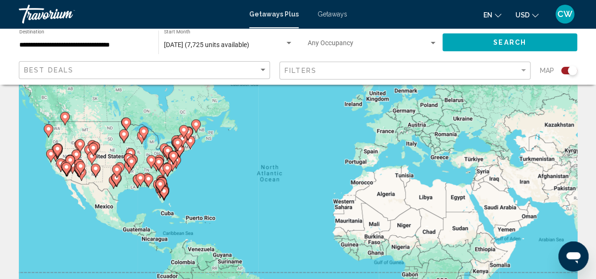
click at [188, 192] on div "To activate drag with keyboard, press Alt + Enter. Once in keyboard drag state,…" at bounding box center [298, 188] width 558 height 283
click at [162, 193] on icon "Main content" at bounding box center [159, 192] width 8 height 12
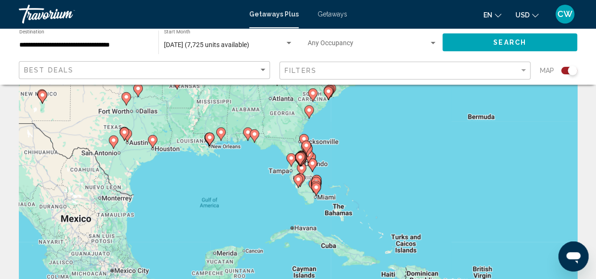
click at [286, 200] on div "To activate drag with keyboard, press Alt + Enter. Once in keyboard drag state,…" at bounding box center [298, 188] width 558 height 283
click at [315, 197] on div "To activate drag with keyboard, press Alt + Enter. Once in keyboard drag state,…" at bounding box center [298, 188] width 558 height 283
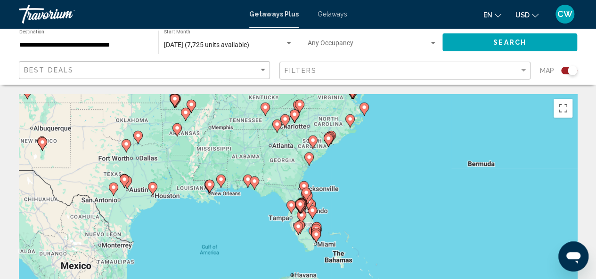
click at [338, 194] on div "To activate drag with keyboard, press Alt + Enter. Once in keyboard drag state,…" at bounding box center [298, 235] width 558 height 283
click at [319, 227] on gmp-advanced-marker "Main content" at bounding box center [315, 234] width 9 height 14
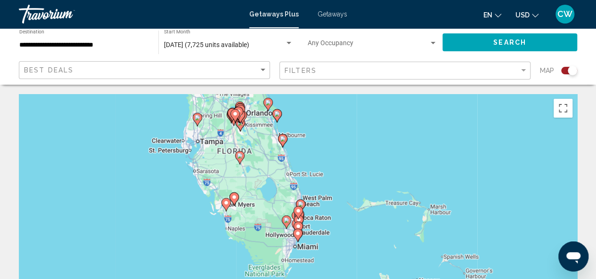
click at [311, 216] on div "To navigate, press the arrow keys. To activate drag with keyboard, press Alt + …" at bounding box center [298, 235] width 558 height 283
click at [302, 226] on icon "Main content" at bounding box center [297, 228] width 8 height 12
type input "**********"
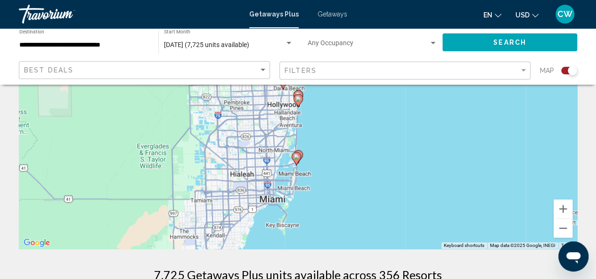
scroll to position [141, 0]
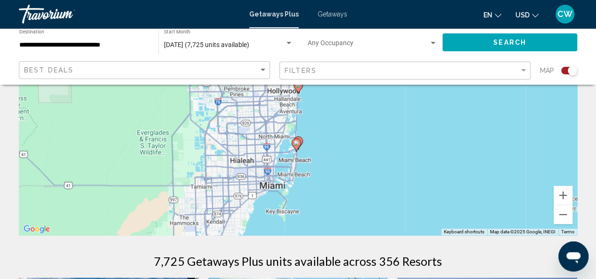
click at [300, 140] on gmp-advanced-marker "Main content" at bounding box center [295, 145] width 9 height 14
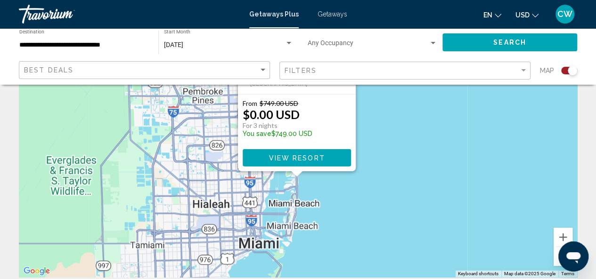
scroll to position [0, 0]
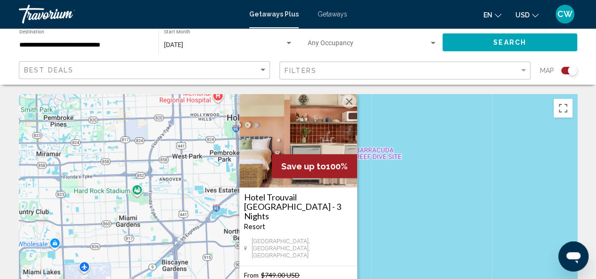
click at [349, 109] on button "Close" at bounding box center [349, 102] width 14 height 14
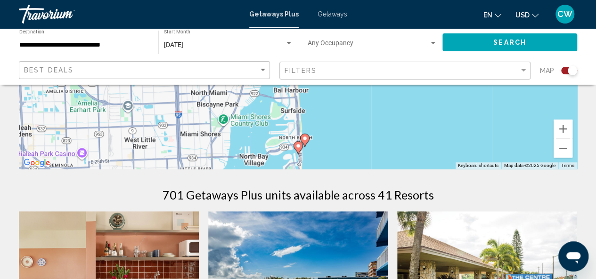
scroll to position [188, 0]
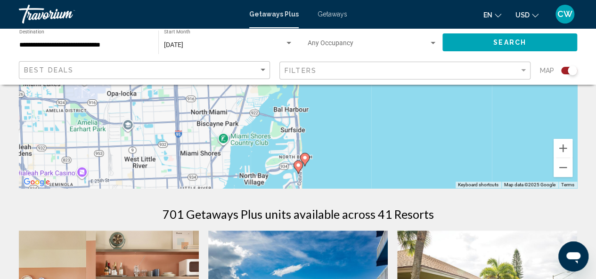
click at [305, 156] on image "Main content" at bounding box center [305, 158] width 6 height 6
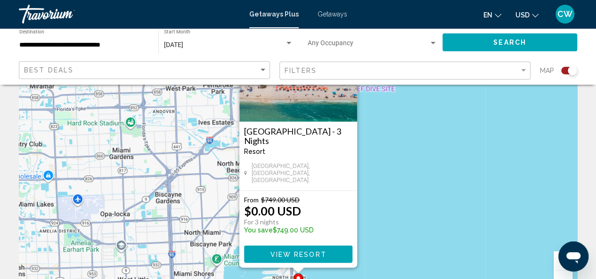
scroll to position [94, 0]
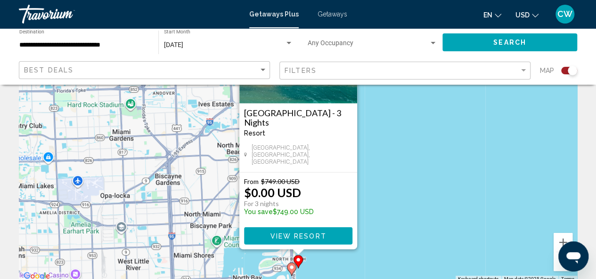
click at [299, 233] on span "View Resort" at bounding box center [298, 237] width 56 height 8
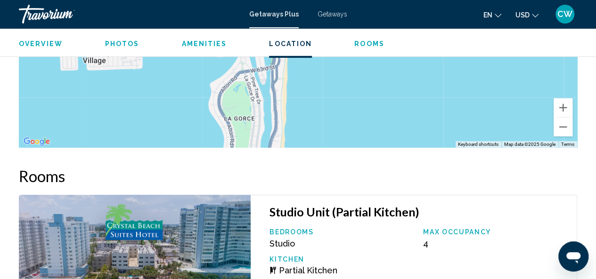
scroll to position [1430, 0]
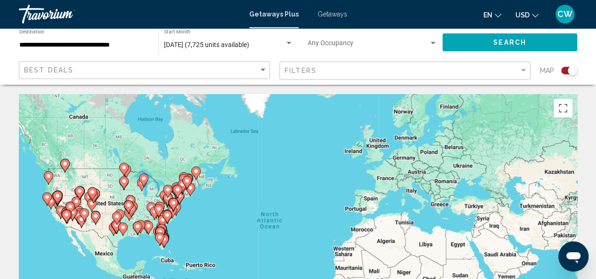
click at [164, 230] on icon "Main content" at bounding box center [159, 233] width 8 height 12
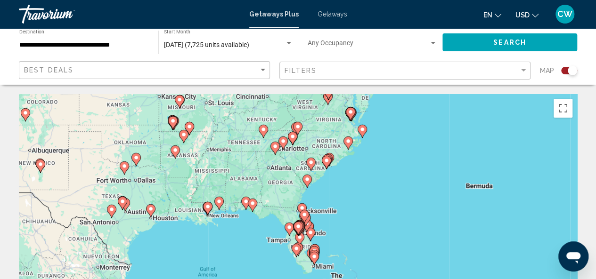
click at [303, 223] on gmp-advanced-marker "Main content" at bounding box center [299, 229] width 9 height 14
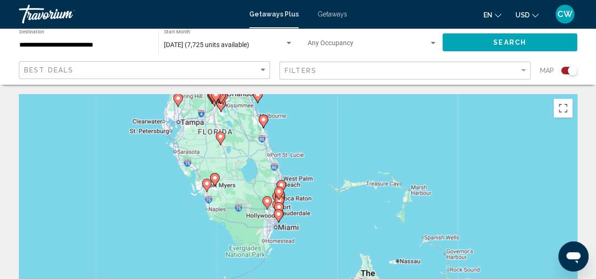
drag, startPoint x: 337, startPoint y: 248, endPoint x: 258, endPoint y: 117, distance: 152.7
click at [258, 117] on gmp-advanced-marker "Main content" at bounding box center [262, 121] width 9 height 14
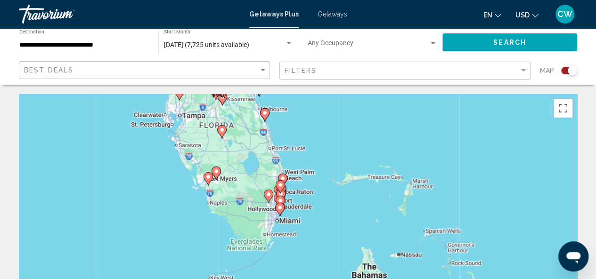
click at [288, 193] on div "To activate drag with keyboard, press Alt + Enter. Once in keyboard drag state,…" at bounding box center [298, 235] width 558 height 283
click at [284, 194] on icon "Main content" at bounding box center [280, 196] width 8 height 12
type input "**********"
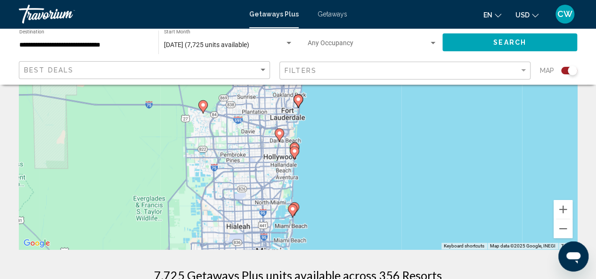
scroll to position [141, 0]
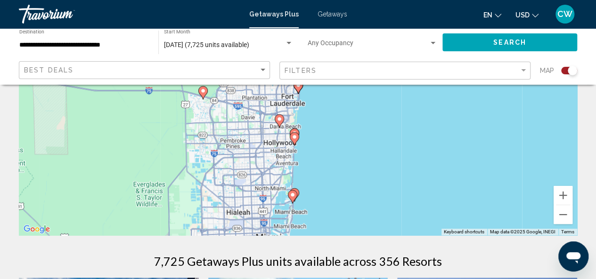
click at [297, 145] on gmp-advanced-marker "Main content" at bounding box center [294, 139] width 9 height 14
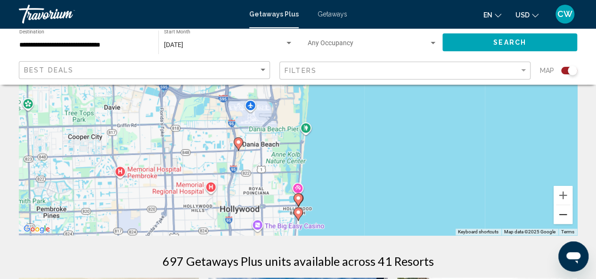
click at [560, 212] on button "Zoom out" at bounding box center [562, 214] width 19 height 19
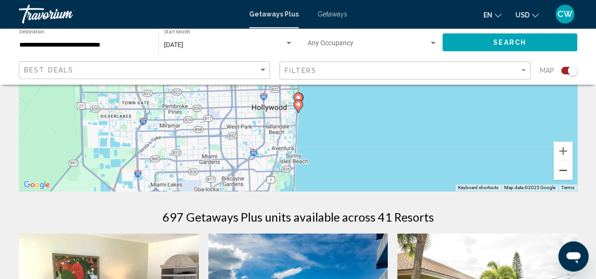
scroll to position [188, 0]
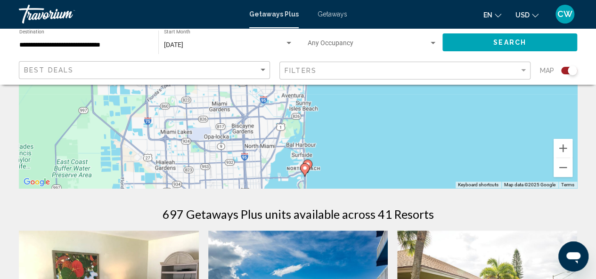
drag, startPoint x: 386, startPoint y: 152, endPoint x: 396, endPoint y: 97, distance: 56.4
click at [396, 97] on div "To activate drag with keyboard, press Alt + Enter. Once in keyboard drag state,…" at bounding box center [298, 47] width 558 height 283
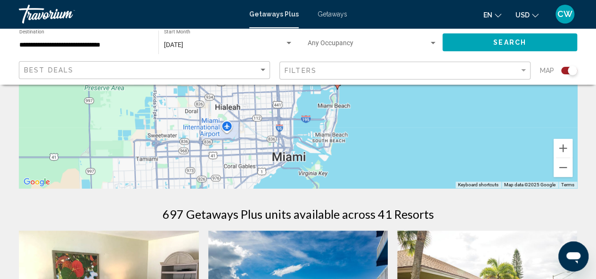
drag, startPoint x: 394, startPoint y: 147, endPoint x: 427, endPoint y: 57, distance: 96.1
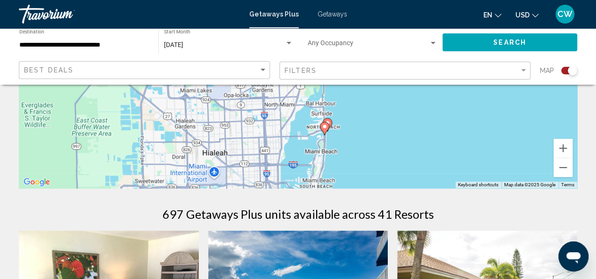
drag, startPoint x: 397, startPoint y: 169, endPoint x: 385, endPoint y: 206, distance: 38.9
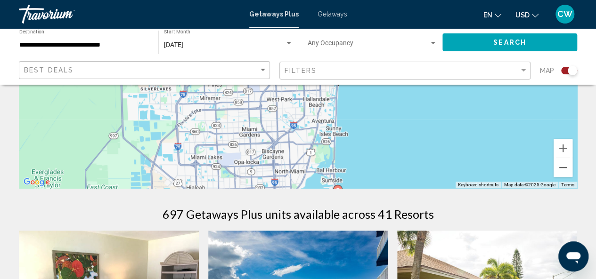
drag, startPoint x: 388, startPoint y: 130, endPoint x: 401, endPoint y: 196, distance: 67.2
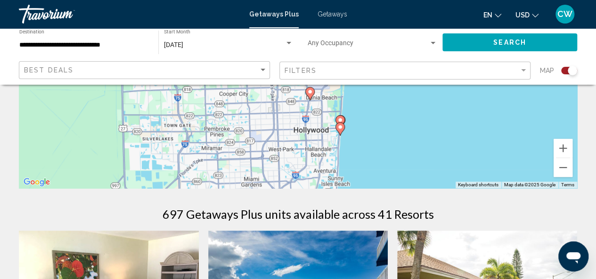
drag, startPoint x: 393, startPoint y: 133, endPoint x: 395, endPoint y: 186, distance: 52.3
click at [395, 186] on div "To activate drag with keyboard, press Alt + Enter. Once in keyboard drag state,…" at bounding box center [298, 47] width 558 height 283
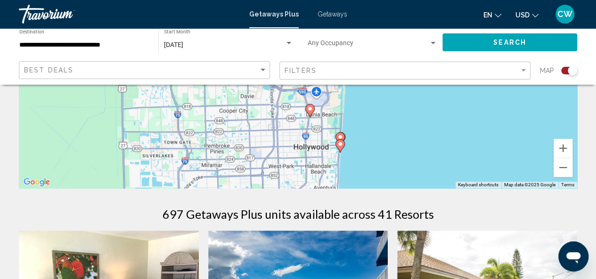
drag, startPoint x: 405, startPoint y: 131, endPoint x: 405, endPoint y: 150, distance: 19.3
click at [405, 150] on div "To activate drag with keyboard, press Alt + Enter. Once in keyboard drag state,…" at bounding box center [298, 47] width 558 height 283
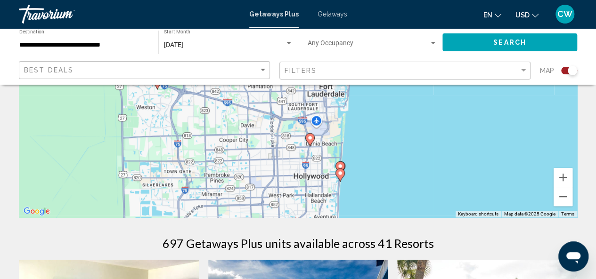
scroll to position [141, 0]
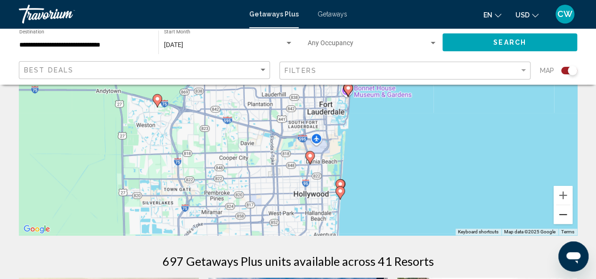
click at [559, 218] on button "Zoom out" at bounding box center [562, 214] width 19 height 19
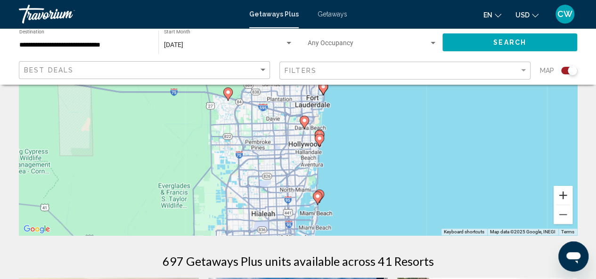
click at [561, 194] on button "Zoom in" at bounding box center [562, 195] width 19 height 19
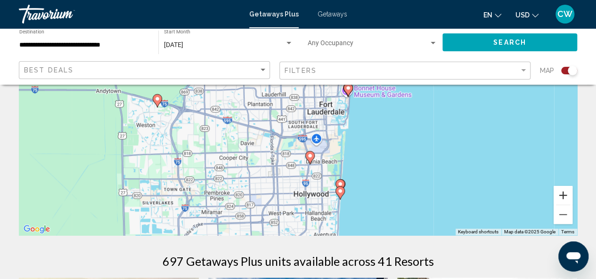
click at [561, 194] on button "Zoom in" at bounding box center [562, 195] width 19 height 19
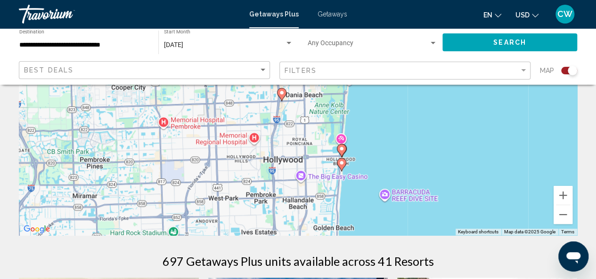
drag, startPoint x: 477, startPoint y: 227, endPoint x: 436, endPoint y: 92, distance: 141.2
click at [436, 92] on div "To activate drag with keyboard, press Alt + Enter. Once in keyboard drag state,…" at bounding box center [298, 94] width 558 height 283
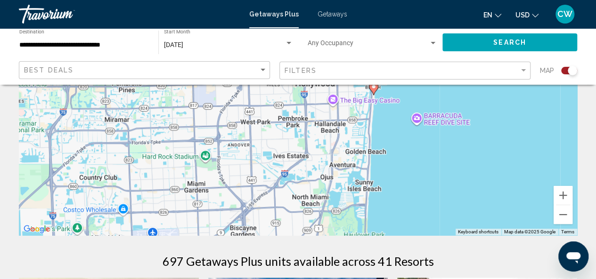
drag, startPoint x: 410, startPoint y: 189, endPoint x: 435, endPoint y: 129, distance: 64.5
click at [435, 129] on div "To activate drag with keyboard, press Alt + Enter. Once in keyboard drag state,…" at bounding box center [298, 94] width 558 height 283
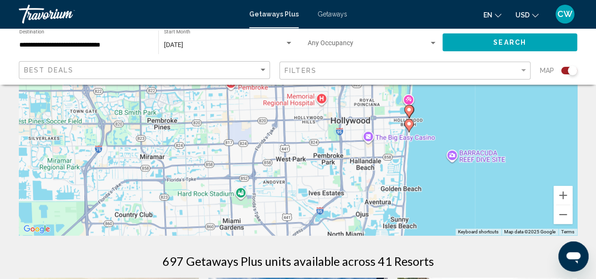
drag, startPoint x: 438, startPoint y: 178, endPoint x: 475, endPoint y: 218, distance: 54.3
click at [475, 218] on div "To activate drag with keyboard, press Alt + Enter. Once in keyboard drag state,…" at bounding box center [298, 94] width 558 height 283
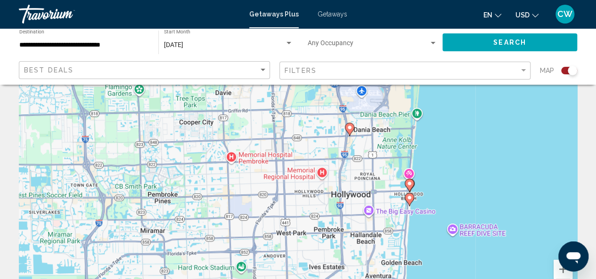
scroll to position [47, 0]
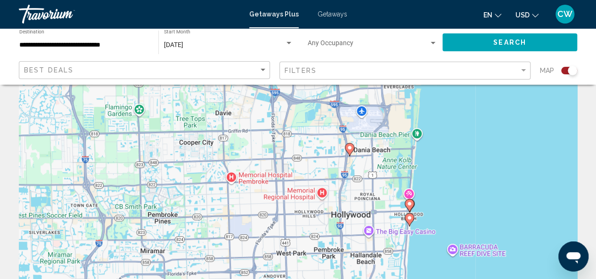
click at [409, 214] on icon "Main content" at bounding box center [408, 220] width 8 height 12
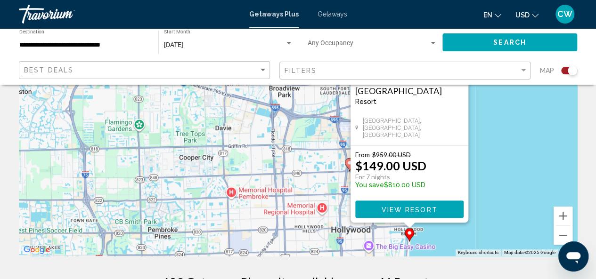
scroll to position [141, 0]
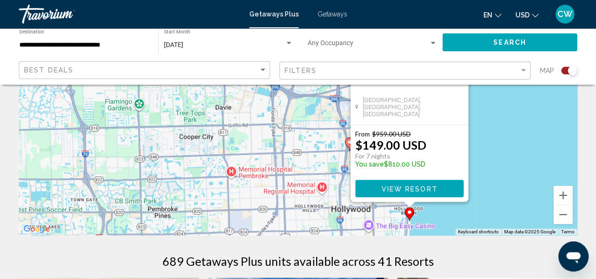
click at [487, 204] on div "To activate drag with keyboard, press Alt + Enter. Once in keyboard drag state,…" at bounding box center [298, 94] width 558 height 283
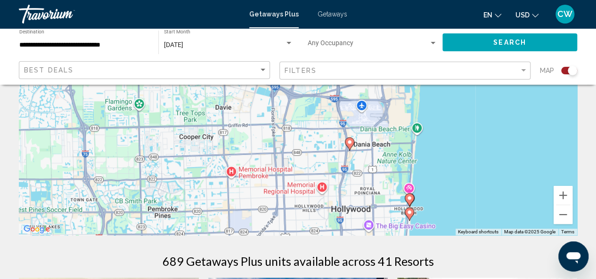
click at [409, 200] on image "Main content" at bounding box center [409, 198] width 6 height 6
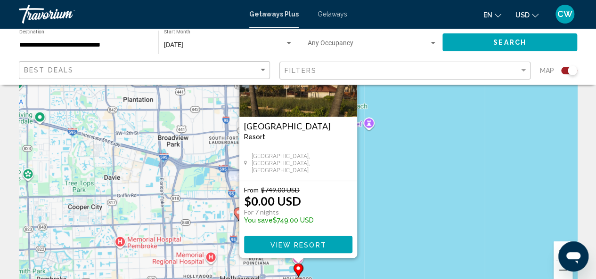
scroll to position [94, 0]
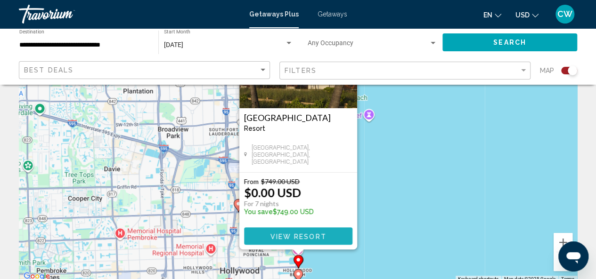
click at [322, 231] on button "View Resort" at bounding box center [298, 235] width 108 height 17
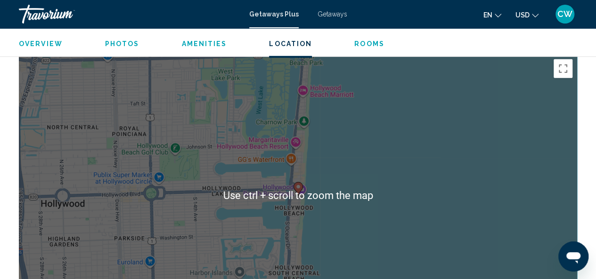
scroll to position [1430, 0]
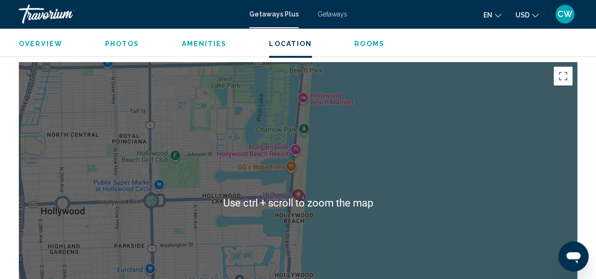
click at [306, 203] on div "To activate drag with keyboard, press Alt + Enter. Once in keyboard drag state,…" at bounding box center [298, 203] width 558 height 283
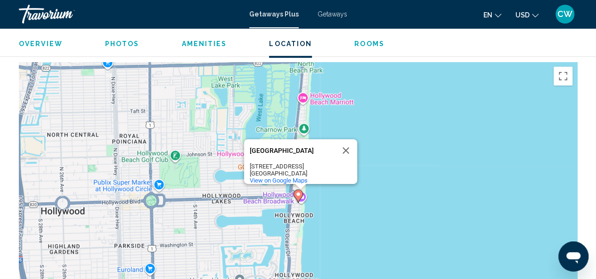
click at [299, 192] on image "Main content" at bounding box center [298, 195] width 6 height 6
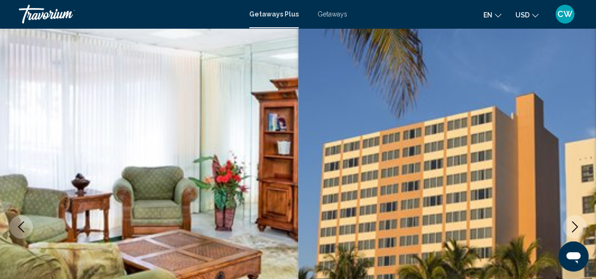
scroll to position [0, 0]
